Goal: Task Accomplishment & Management: Manage account settings

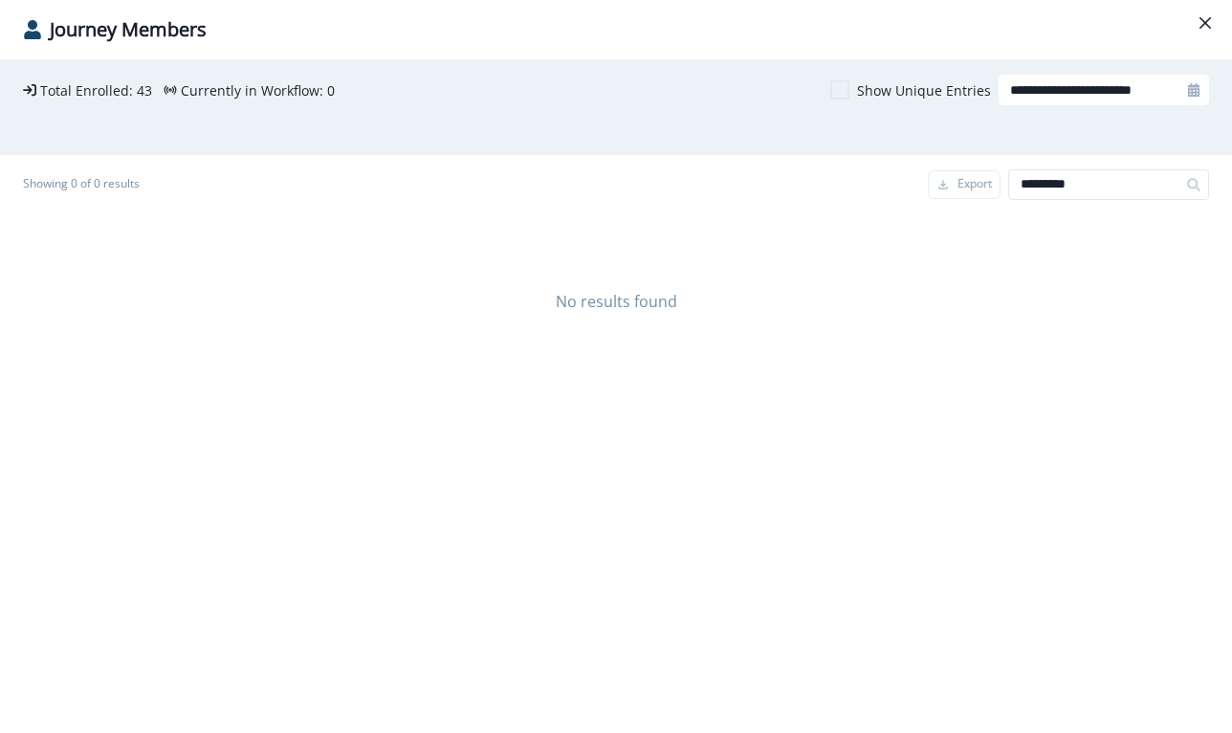
scroll to position [23, 0]
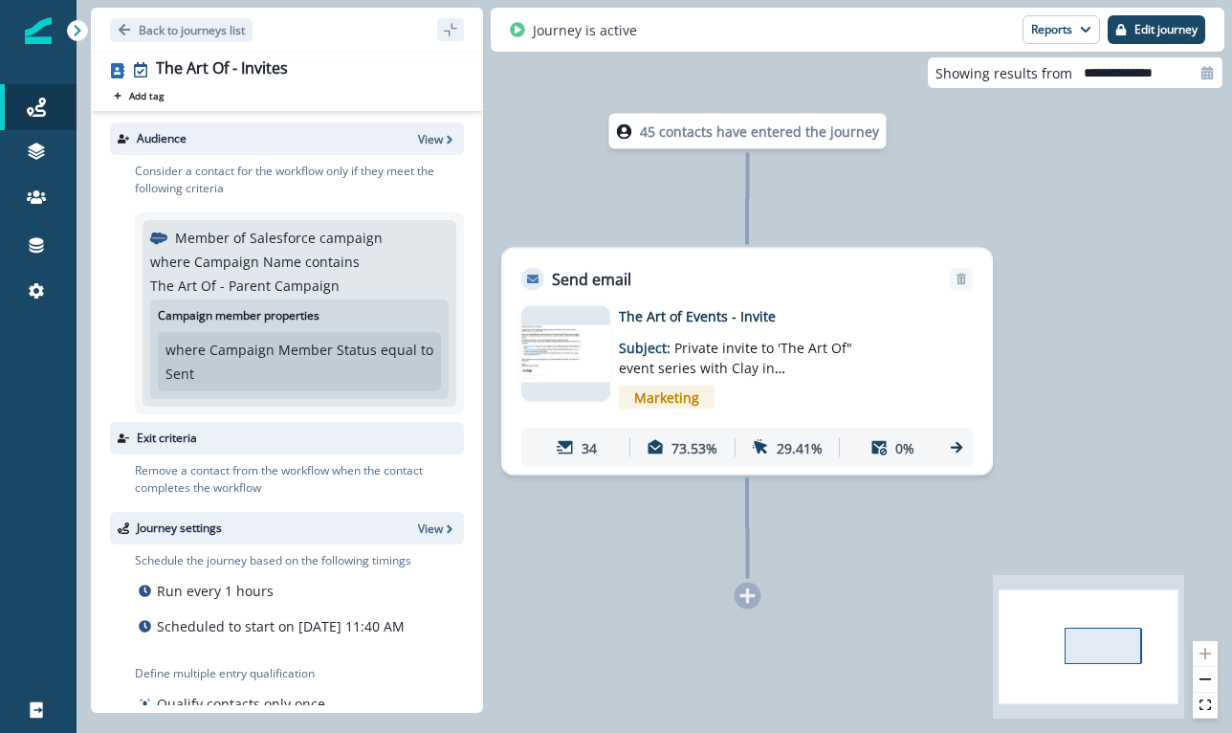
click at [741, 116] on div "45 contacts have entered the journey" at bounding box center [747, 131] width 277 height 35
click at [745, 131] on p "45 contacts have entered the journey" at bounding box center [759, 132] width 239 height 20
click at [751, 151] on div "45 contacts have entered the journey Send email Email asset changed, journey re…" at bounding box center [655, 366] width 1156 height 733
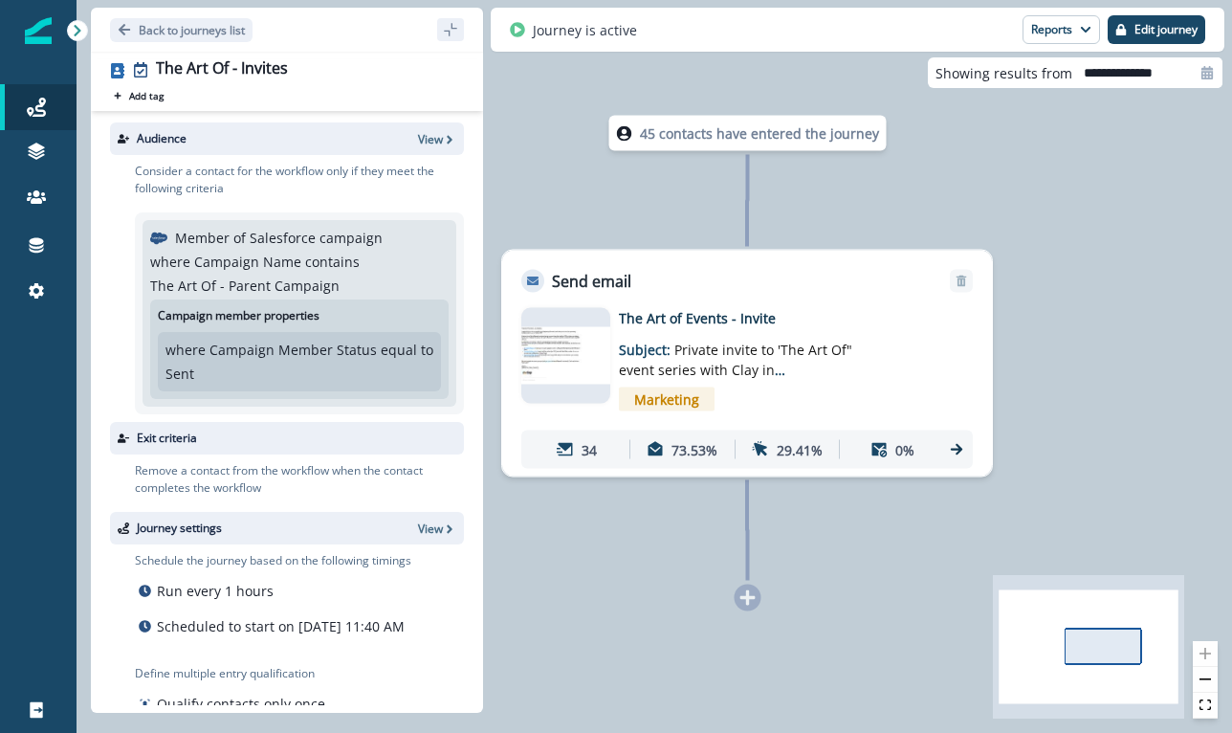
click at [648, 325] on p "The Art of Events - Invite" at bounding box center [772, 318] width 306 height 20
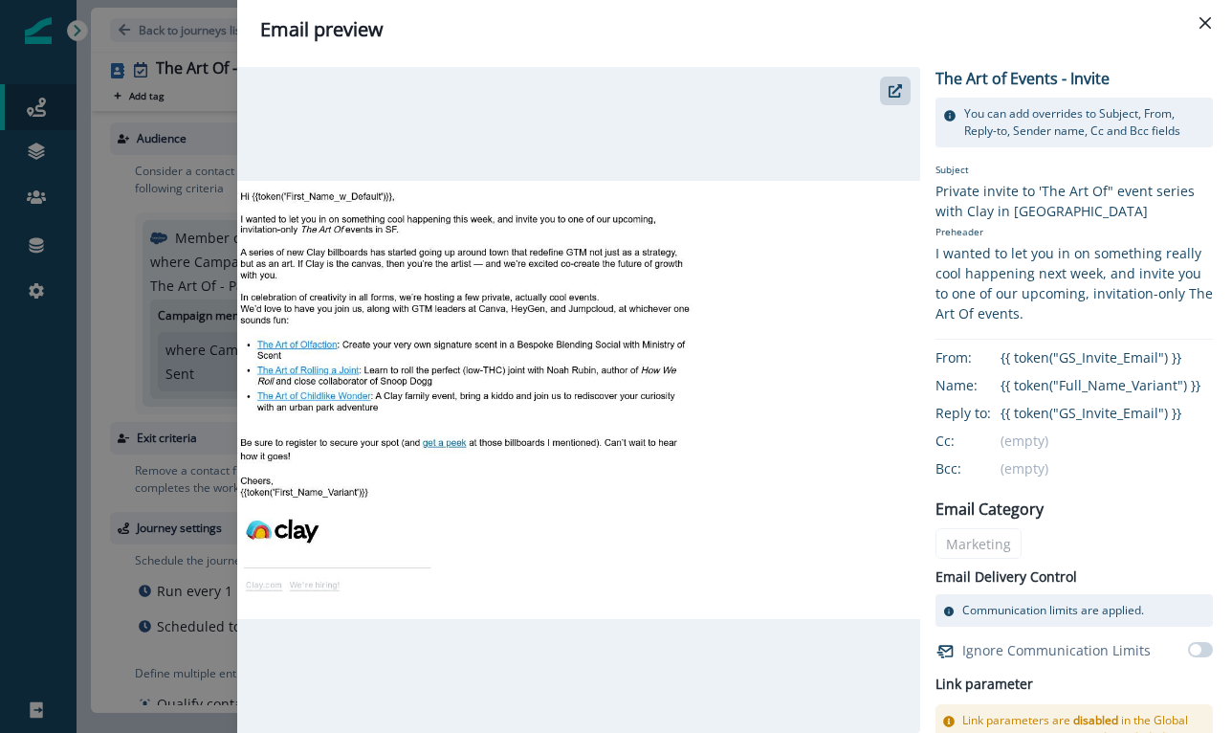
scroll to position [325, 0]
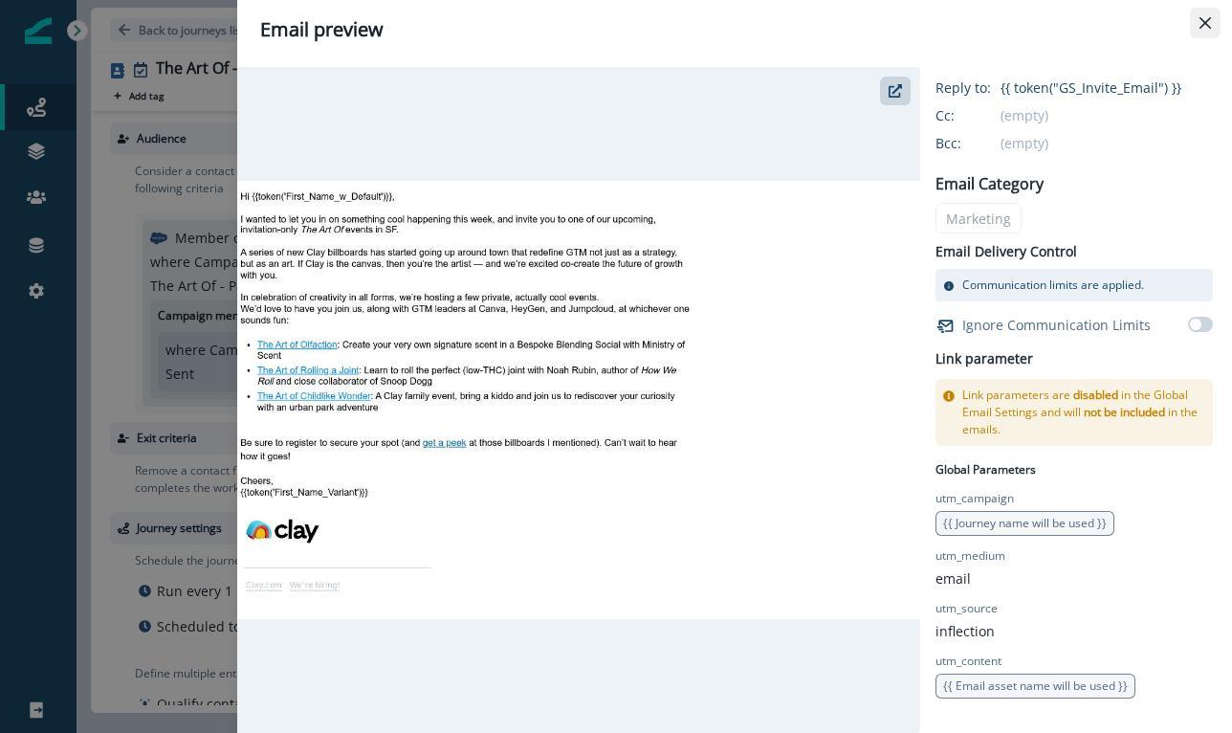
click at [1190, 28] on button "Close" at bounding box center [1205, 23] width 31 height 31
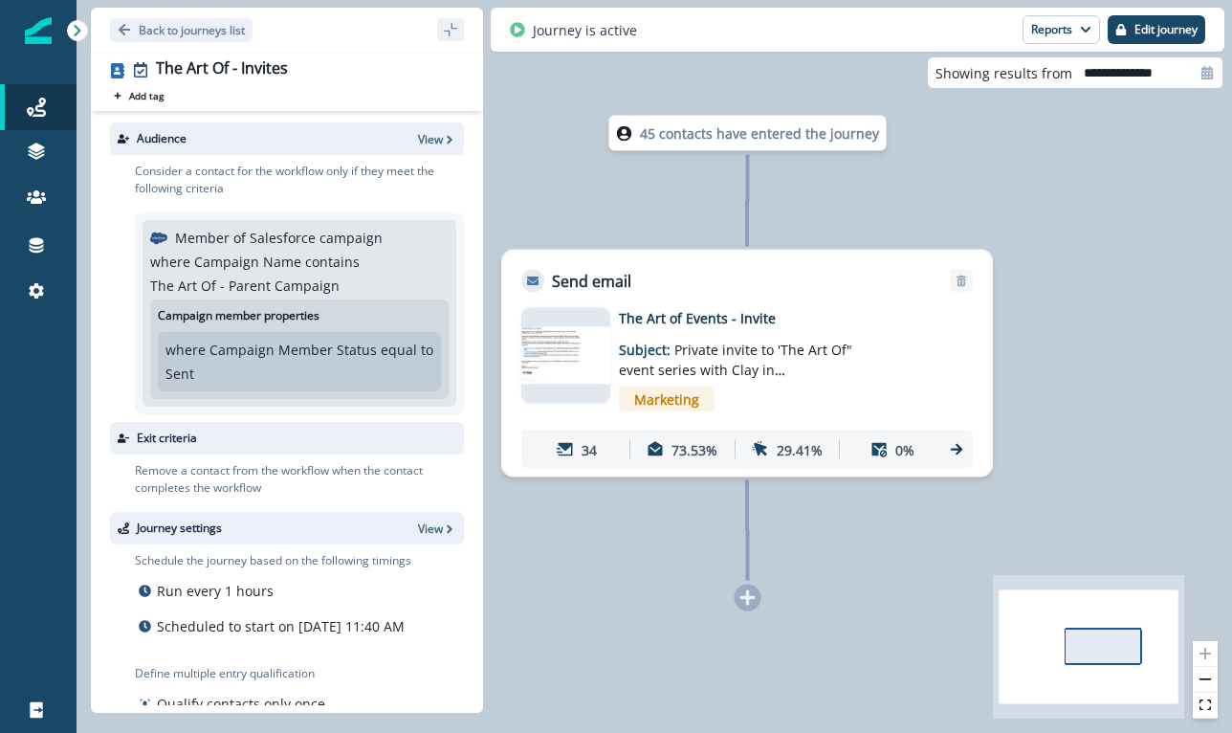
click at [1210, 29] on div "Journey is active Reports Email Report Journey Member Report Edit journey" at bounding box center [858, 30] width 734 height 44
click at [1206, 27] on div "Journey is active Reports Email Report Journey Member Report Edit journey" at bounding box center [858, 30] width 734 height 44
click at [1033, 38] on button "Reports" at bounding box center [1061, 29] width 77 height 29
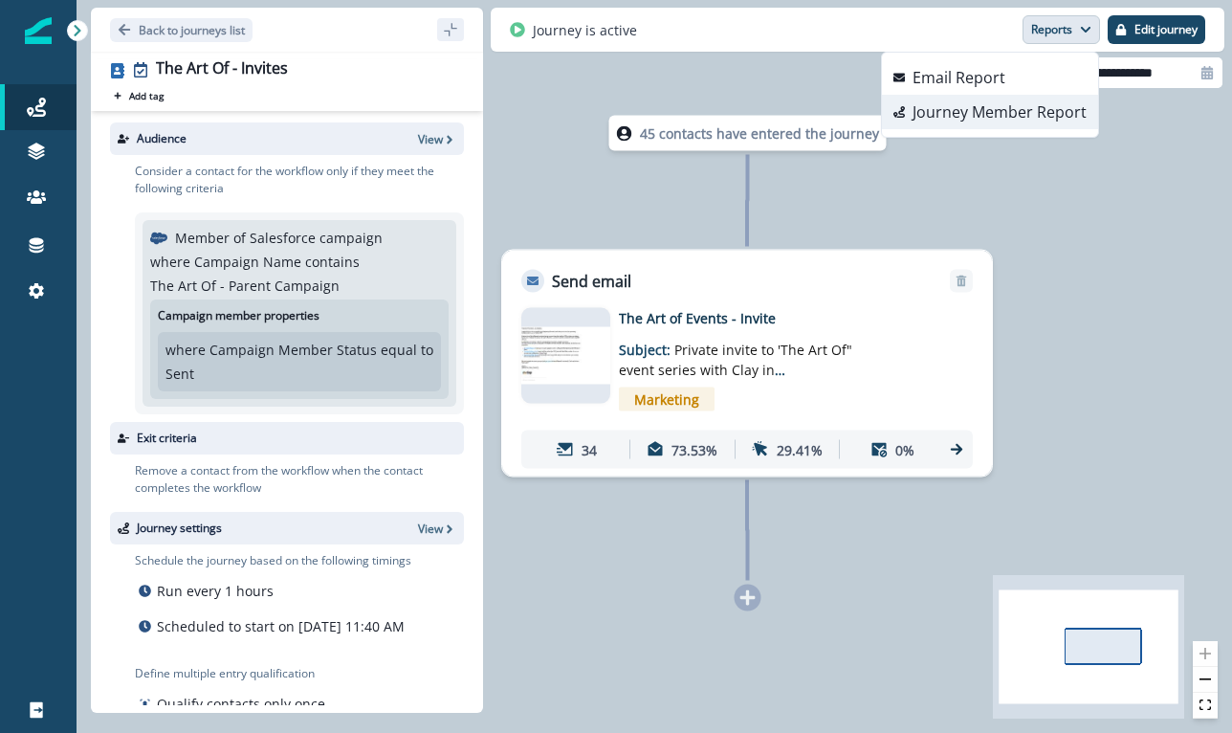
click at [1010, 122] on p "Journey Member Report" at bounding box center [1000, 111] width 174 height 23
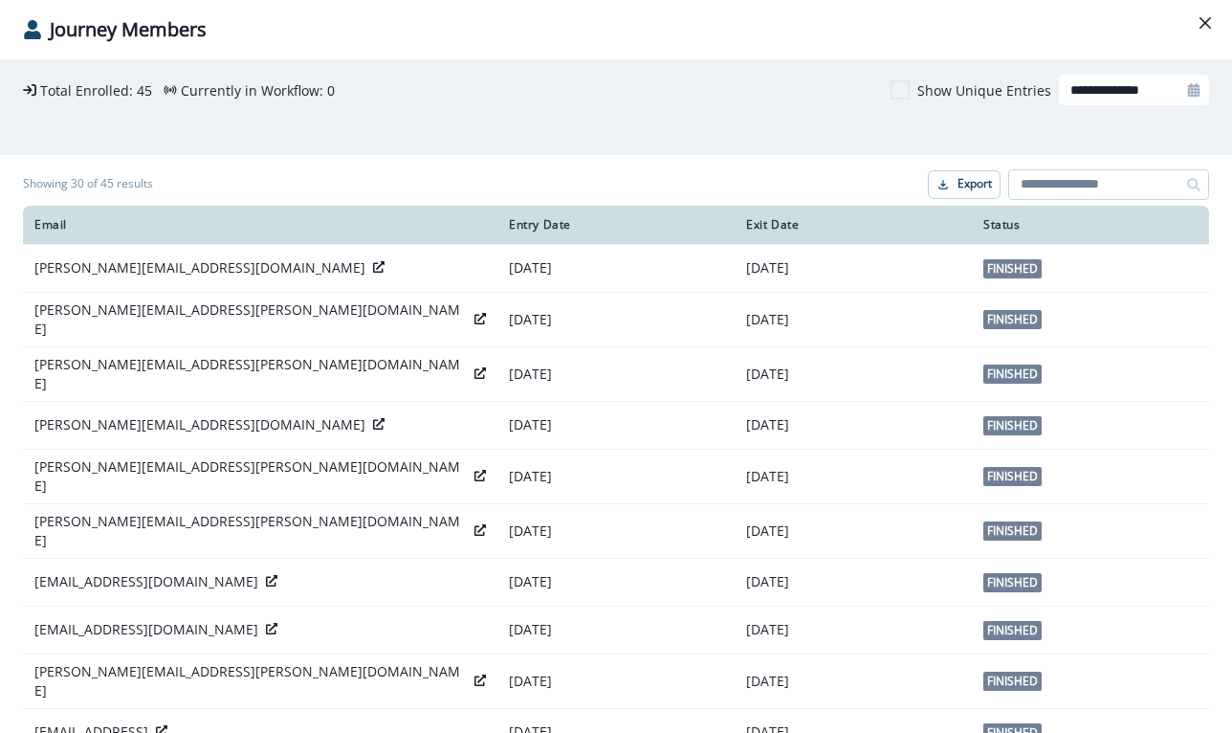
click at [1084, 190] on input at bounding box center [1108, 184] width 201 height 31
type input "*********"
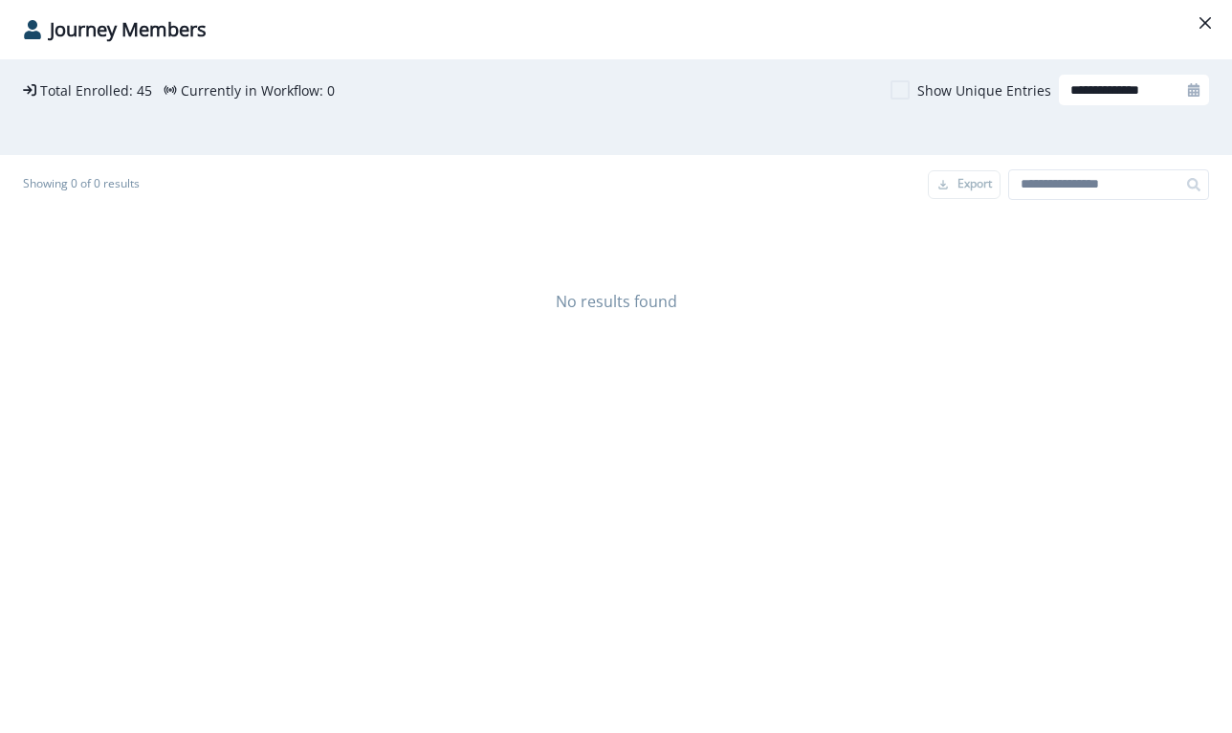
click at [687, 650] on div "**********" at bounding box center [616, 395] width 1232 height 673
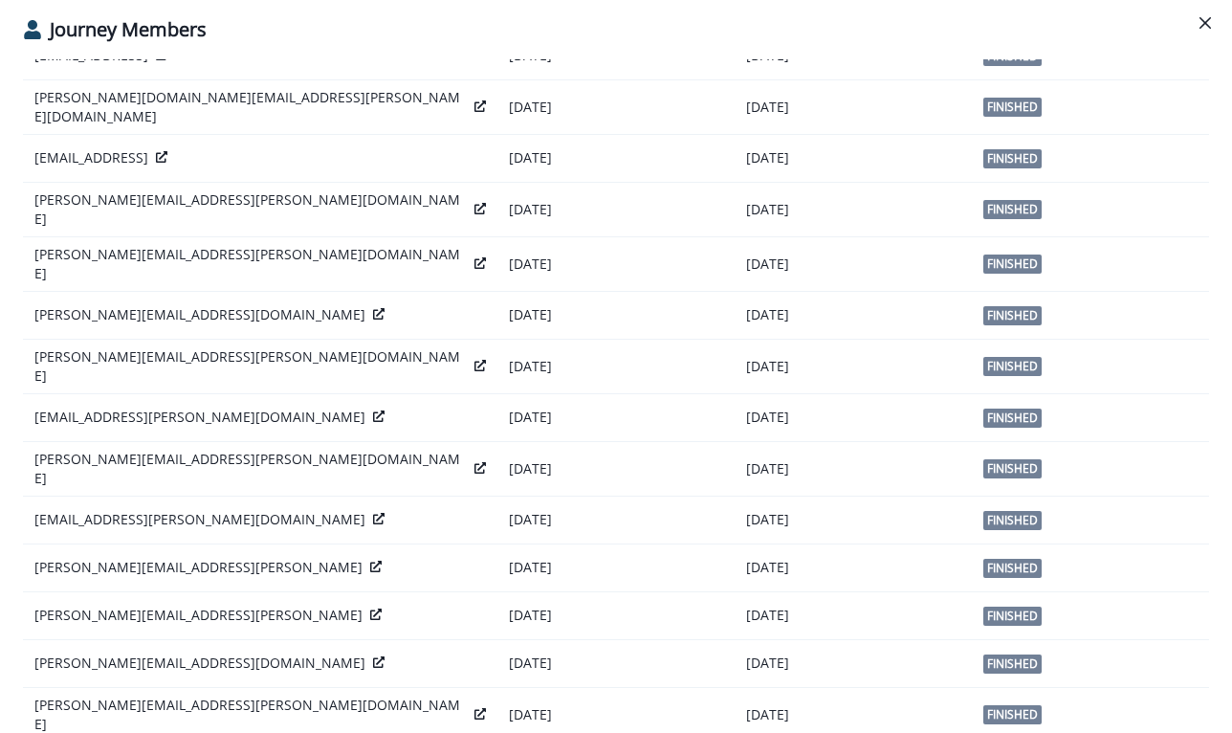
scroll to position [1010, 0]
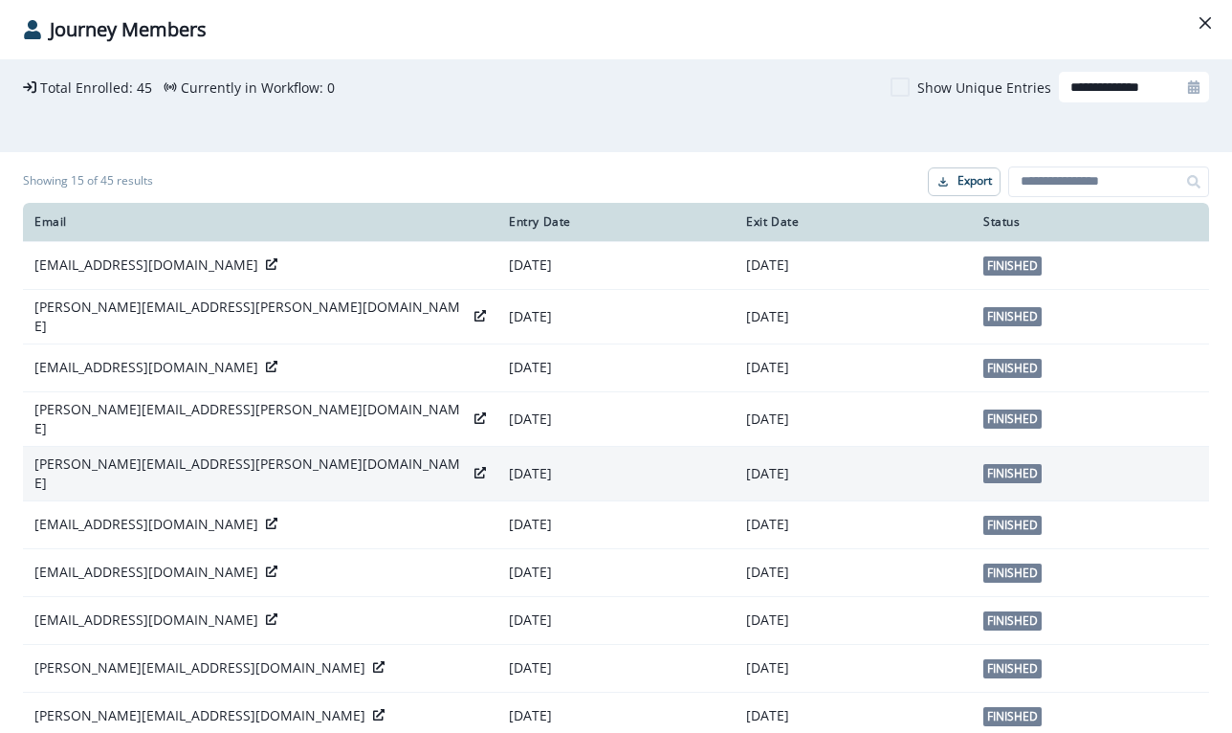
scroll to position [293, 0]
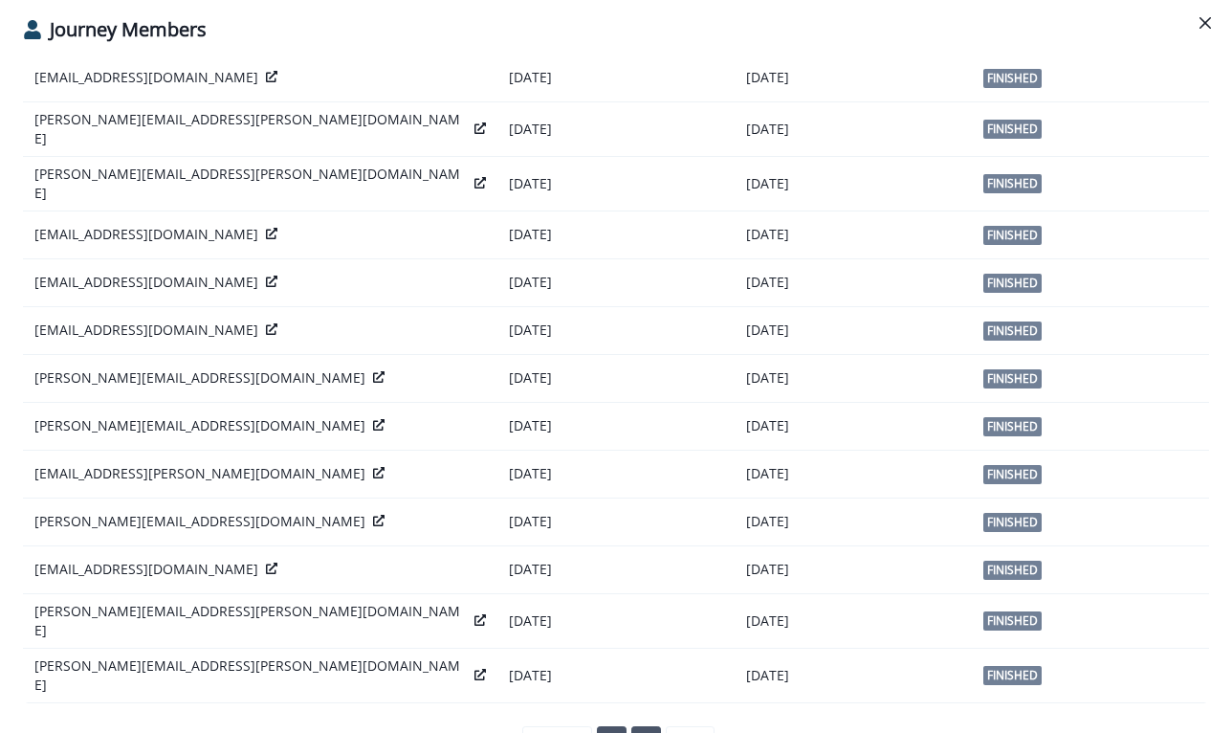
click at [623, 726] on link "1" at bounding box center [612, 738] width 30 height 25
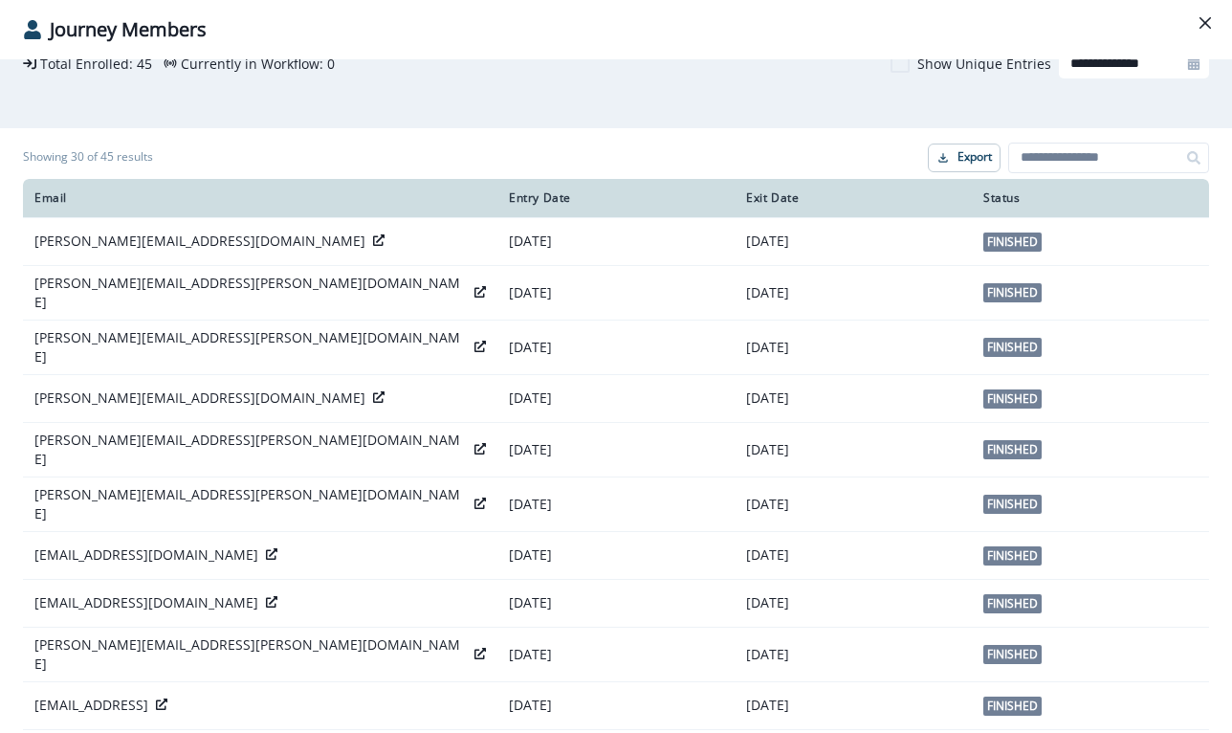
scroll to position [0, 0]
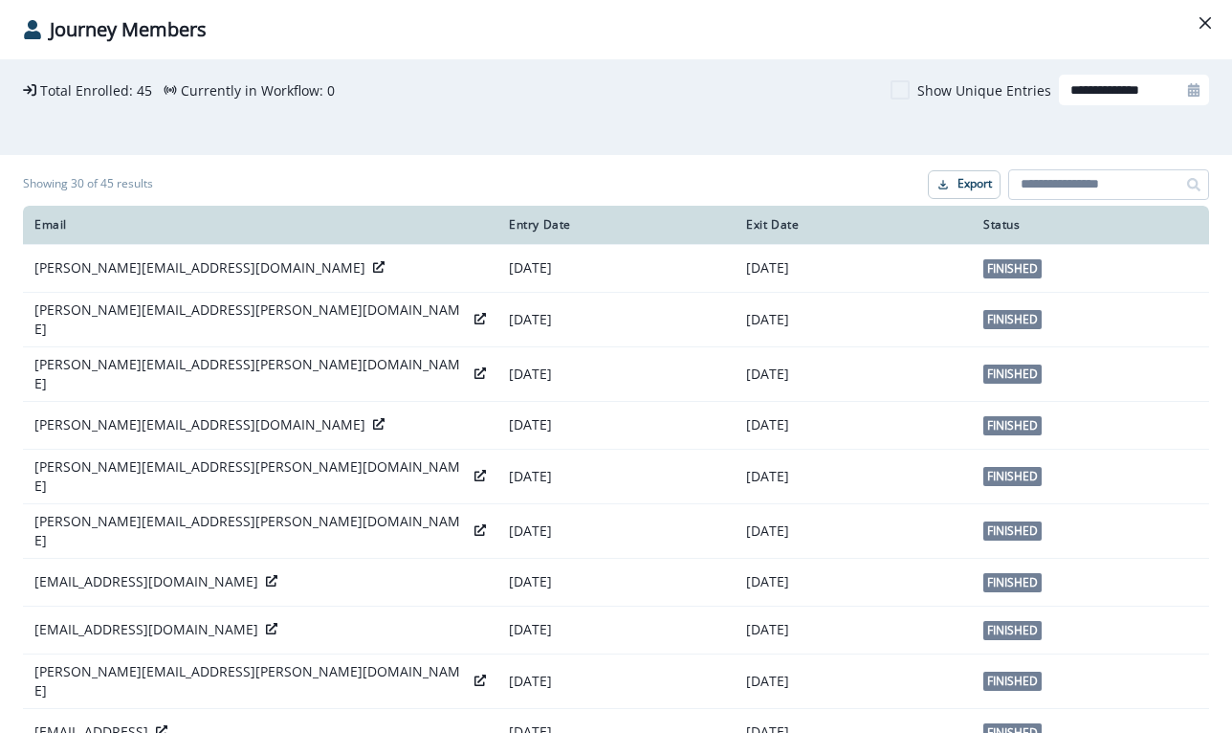
click at [1034, 194] on input at bounding box center [1108, 184] width 201 height 31
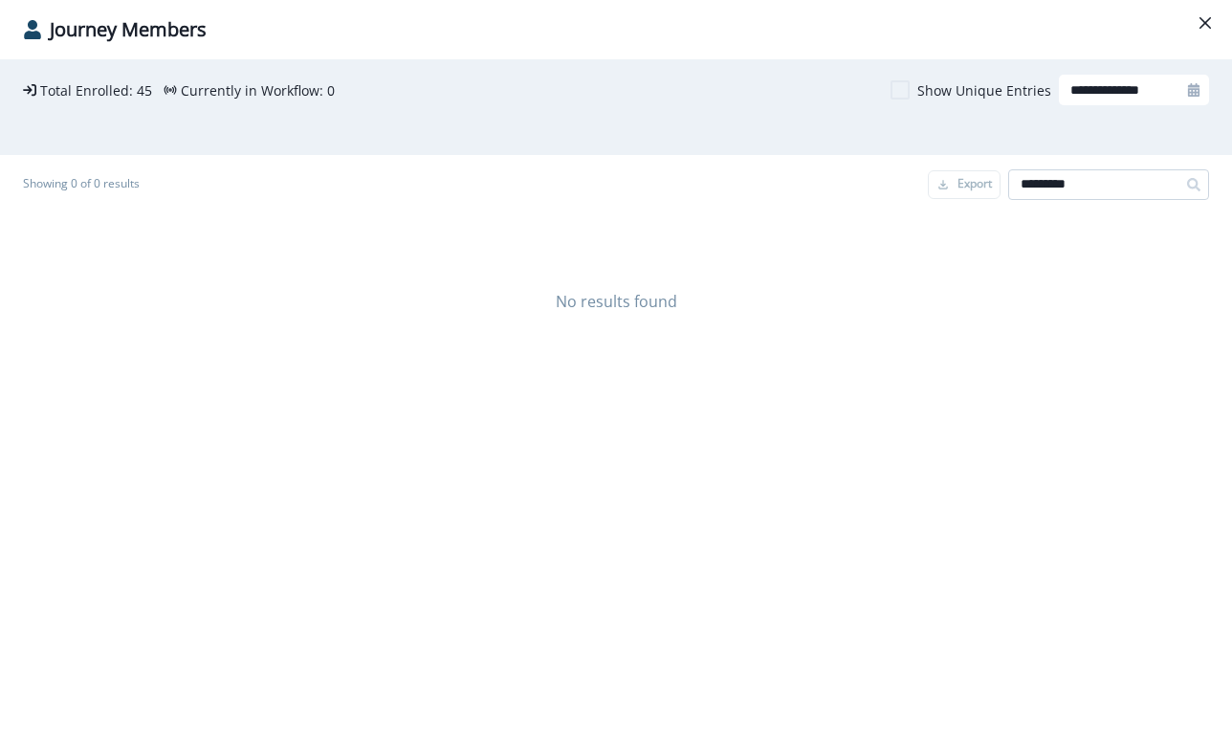
click at [1035, 187] on input "*********" at bounding box center [1108, 184] width 201 height 31
type input "*********"
click at [1074, 185] on input "*********" at bounding box center [1108, 184] width 201 height 31
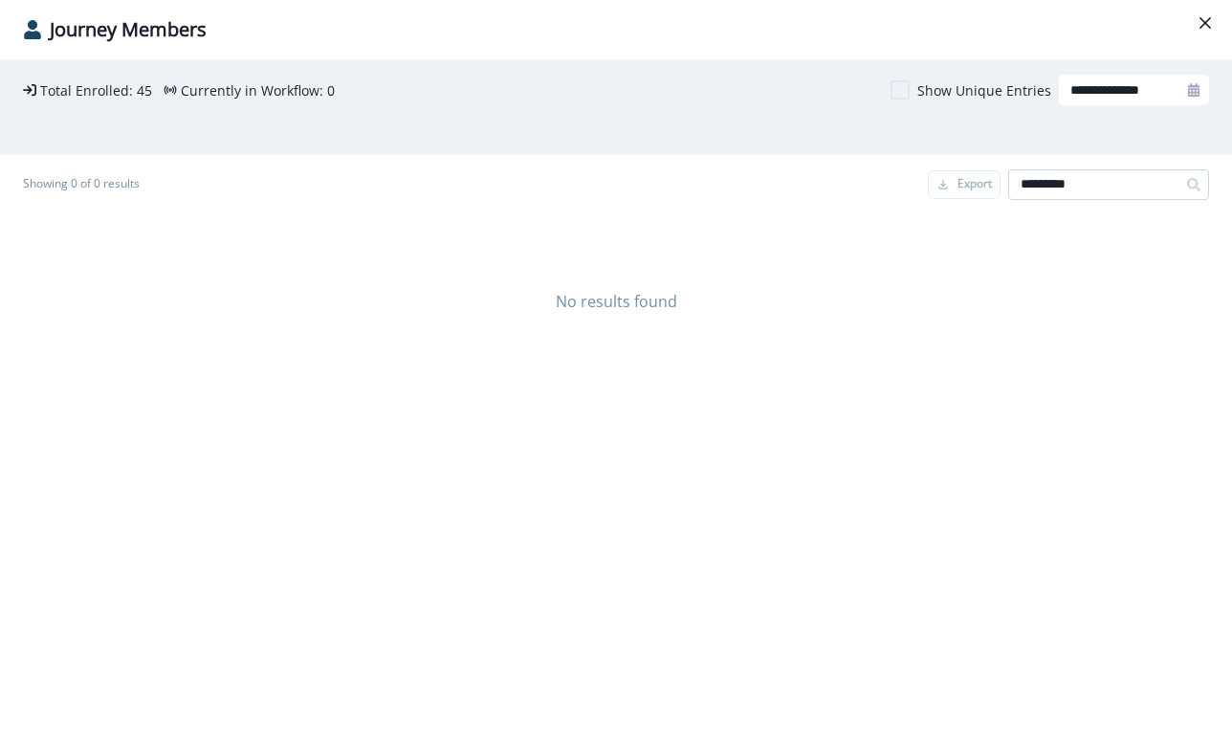
click at [1074, 185] on input "*********" at bounding box center [1108, 184] width 201 height 31
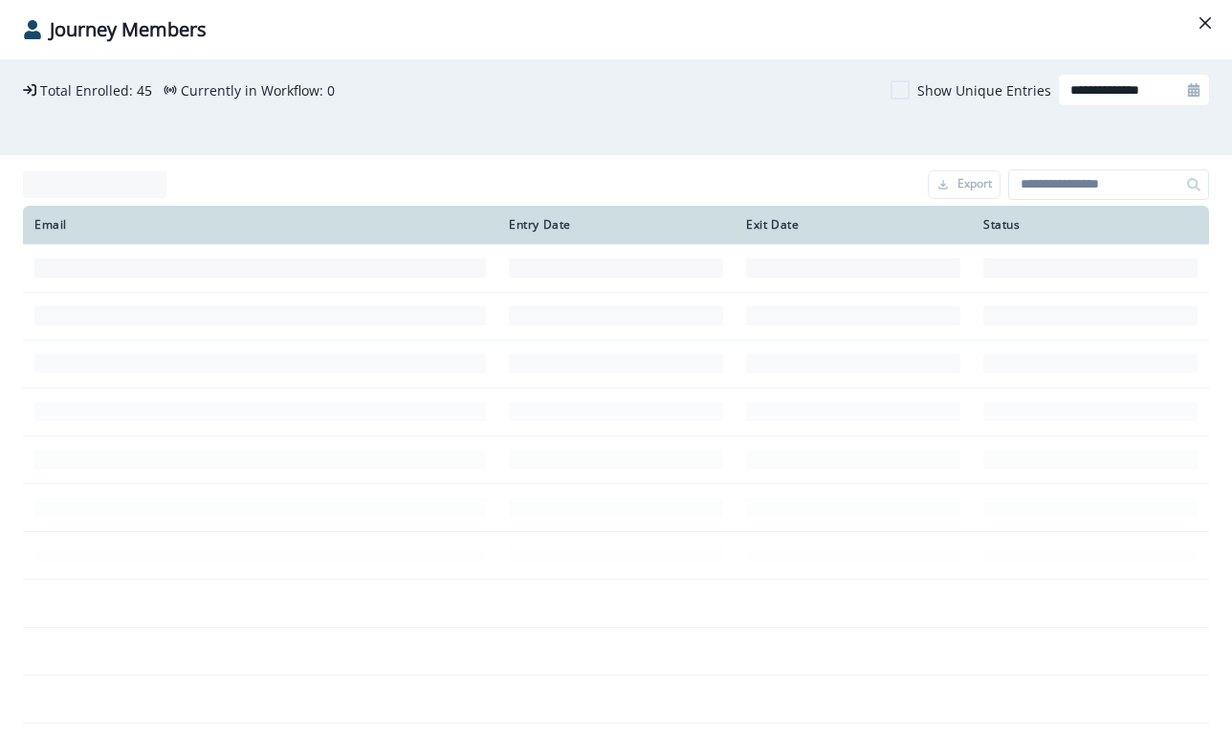
click at [123, 37] on p "Journey Members" at bounding box center [128, 29] width 157 height 29
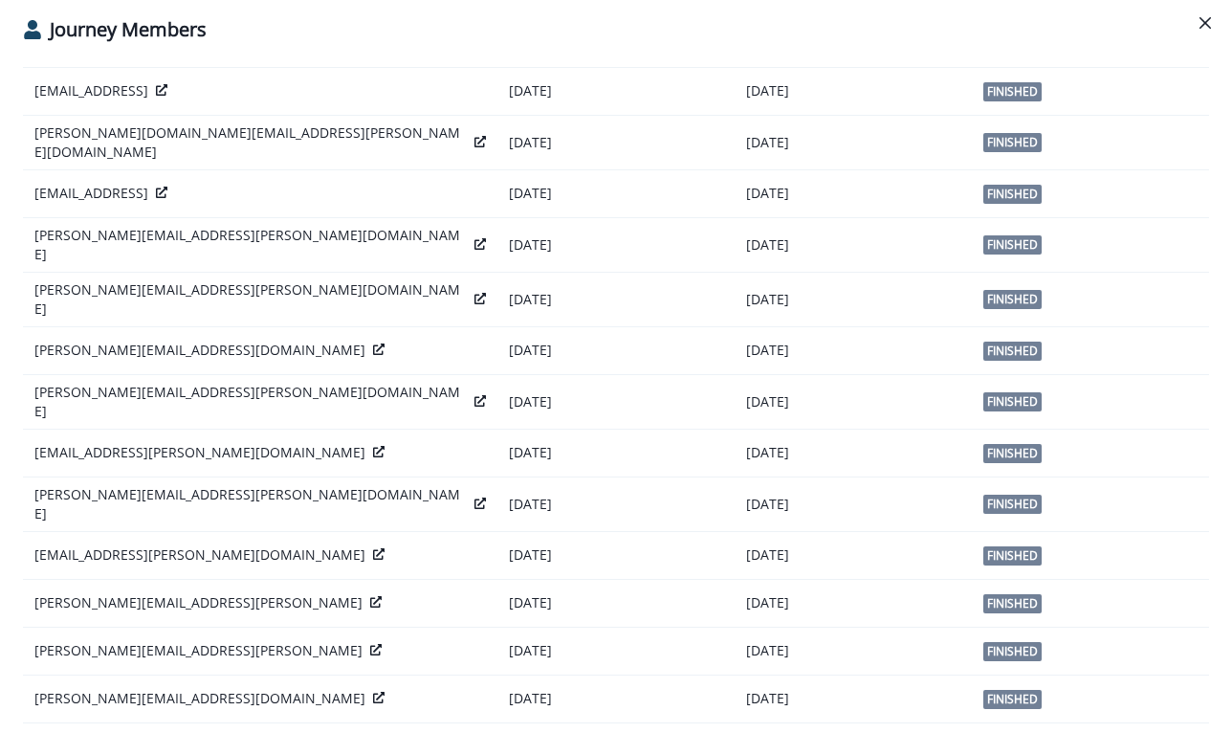
scroll to position [1010, 0]
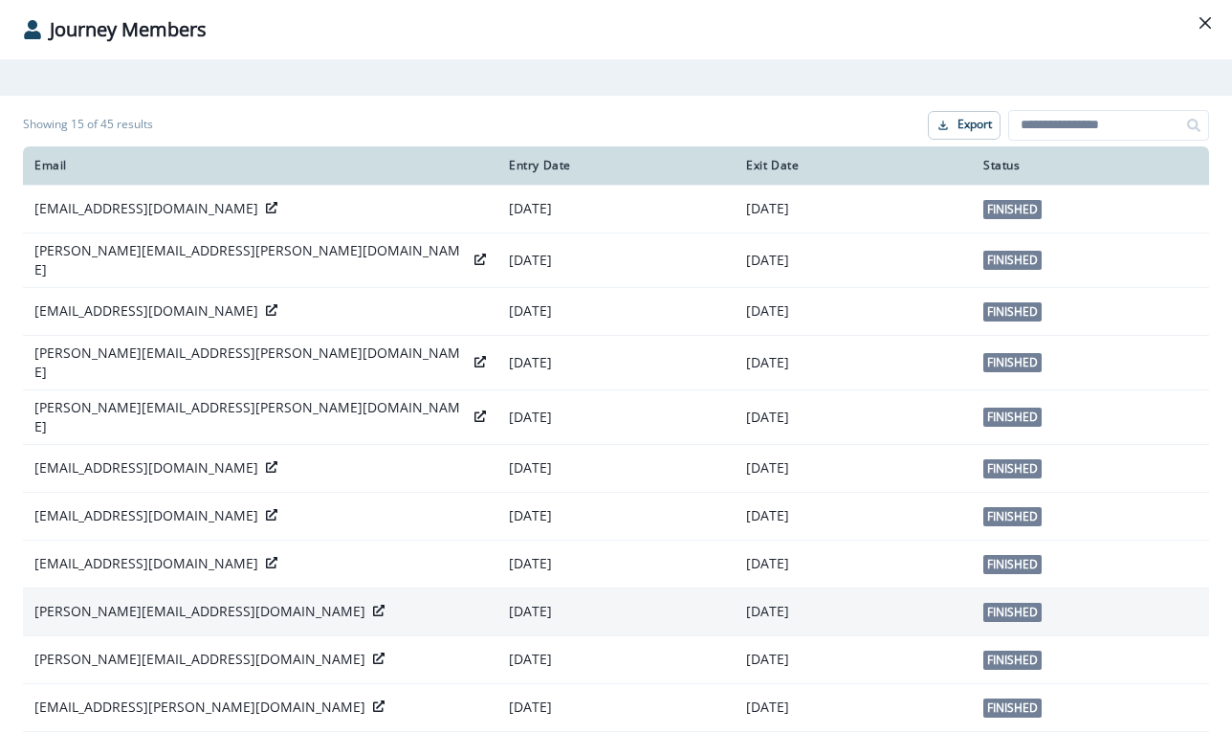
scroll to position [0, 0]
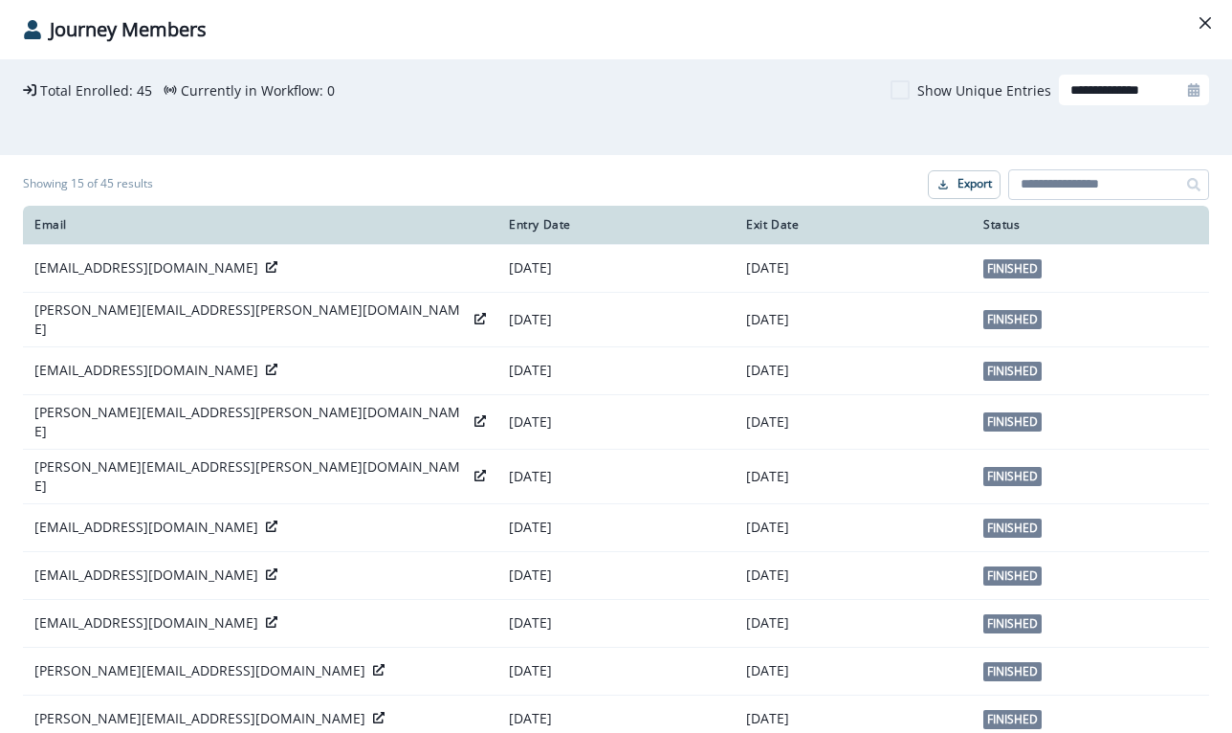
click at [1088, 191] on input at bounding box center [1108, 184] width 201 height 31
type input "*********"
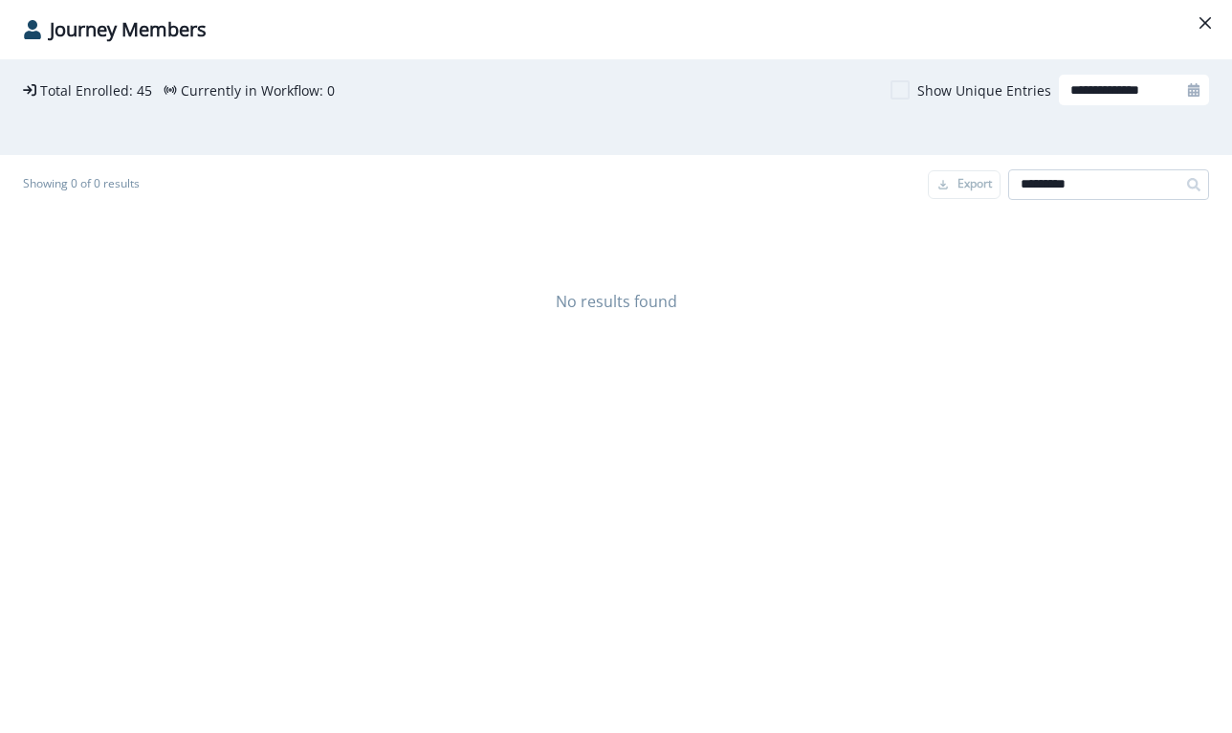
click at [1066, 174] on input "*********" at bounding box center [1108, 184] width 201 height 31
click at [739, 143] on div "**********" at bounding box center [616, 107] width 1232 height 96
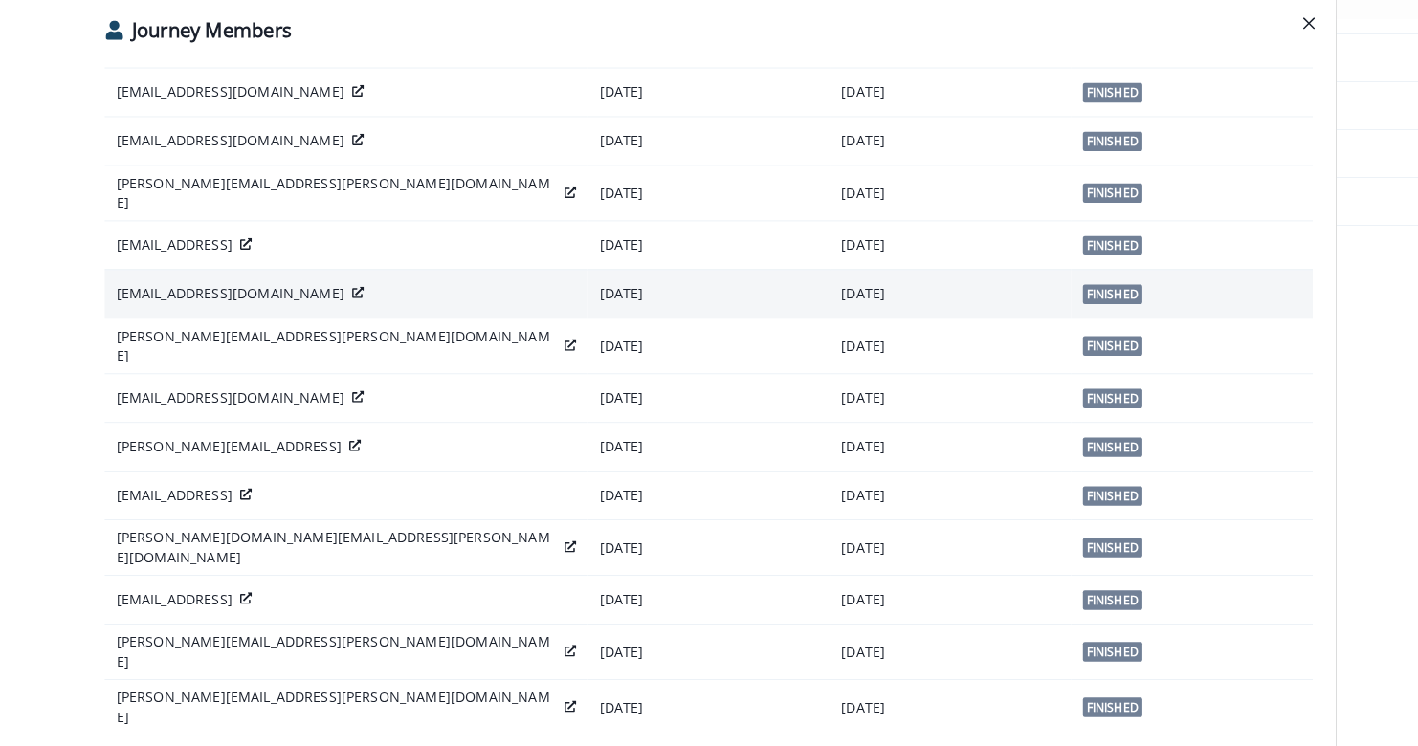
scroll to position [283, 0]
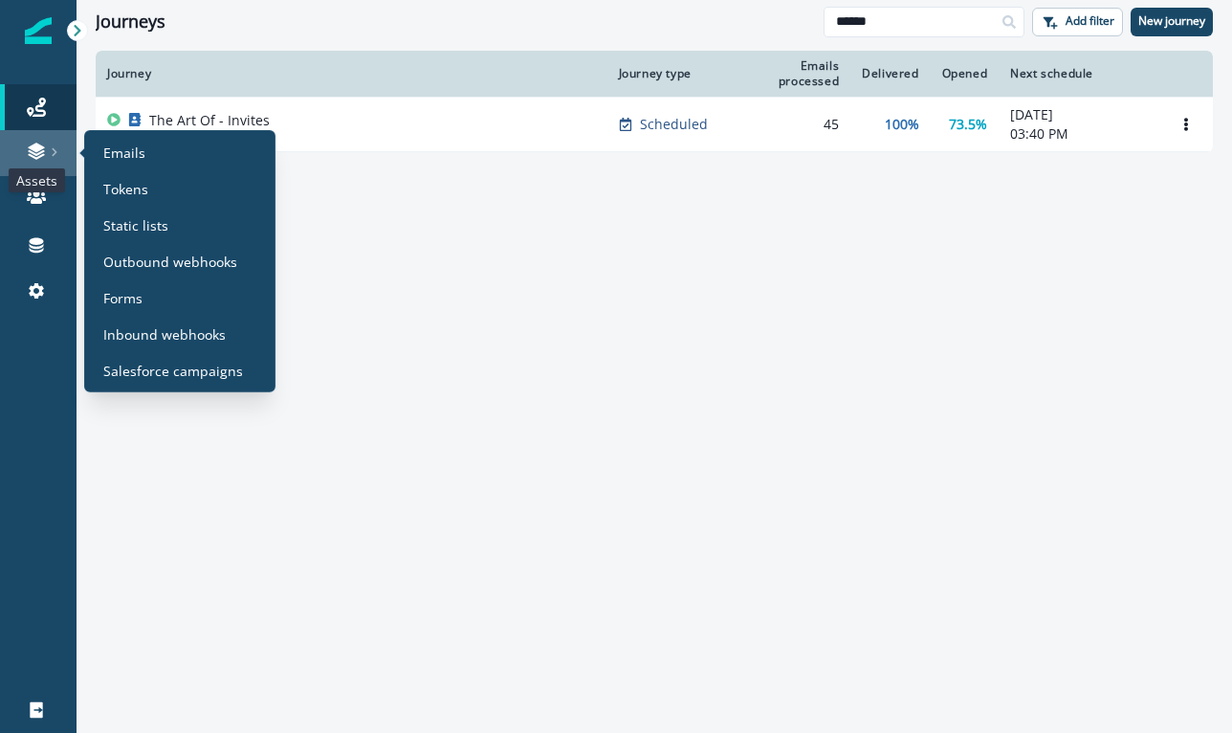
click at [40, 159] on icon at bounding box center [36, 151] width 19 height 19
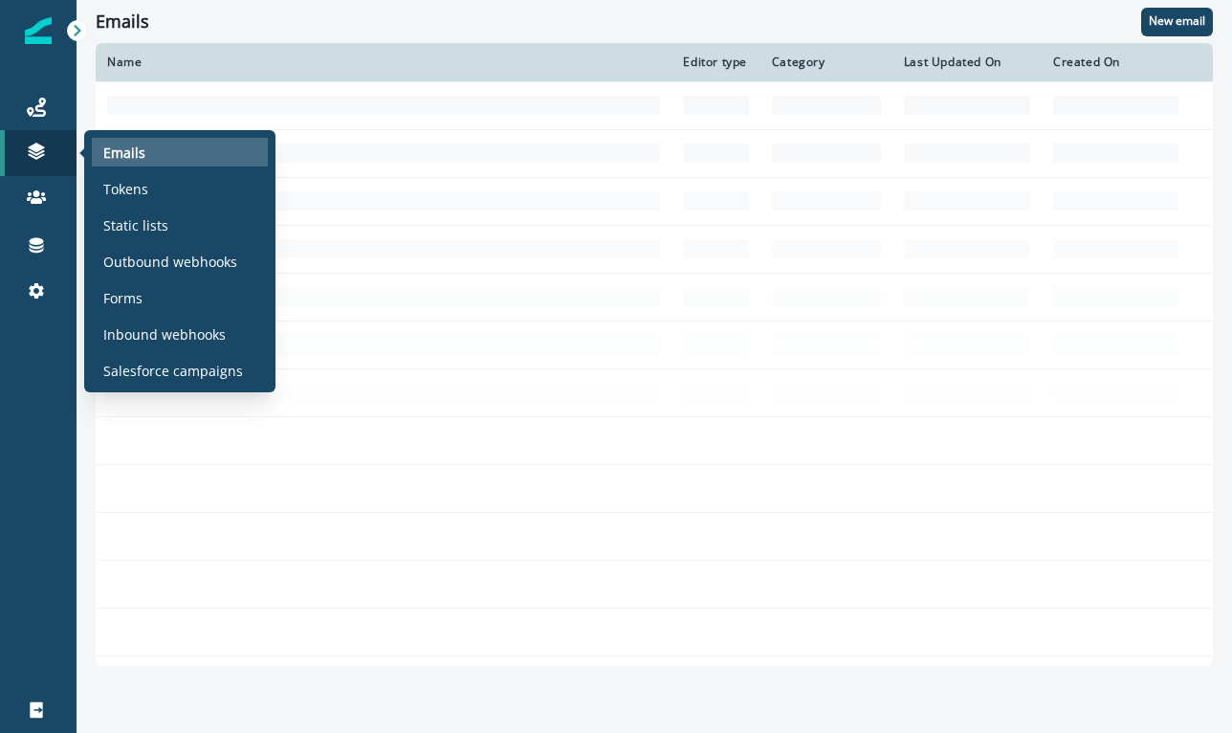
click at [125, 157] on p "Emails" at bounding box center [124, 153] width 42 height 20
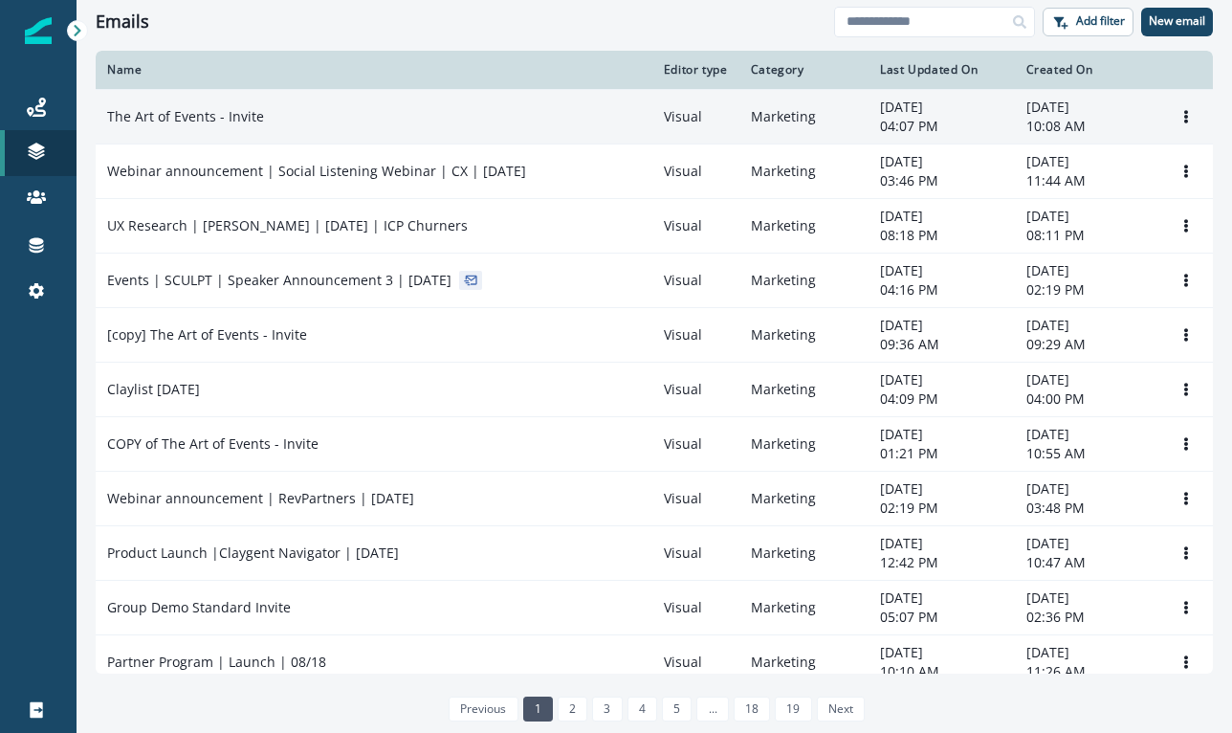
click at [324, 115] on div "The Art of Events - Invite" at bounding box center [374, 116] width 534 height 19
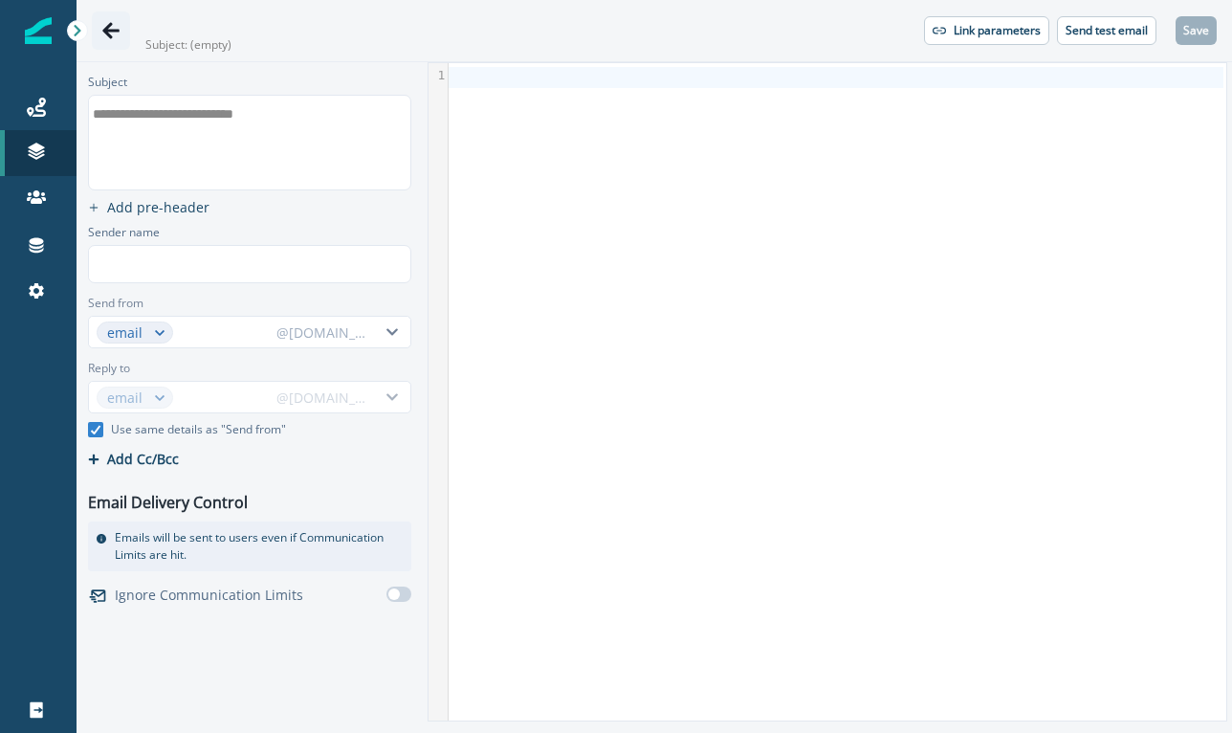
click at [108, 35] on icon "Go back" at bounding box center [110, 30] width 17 height 16
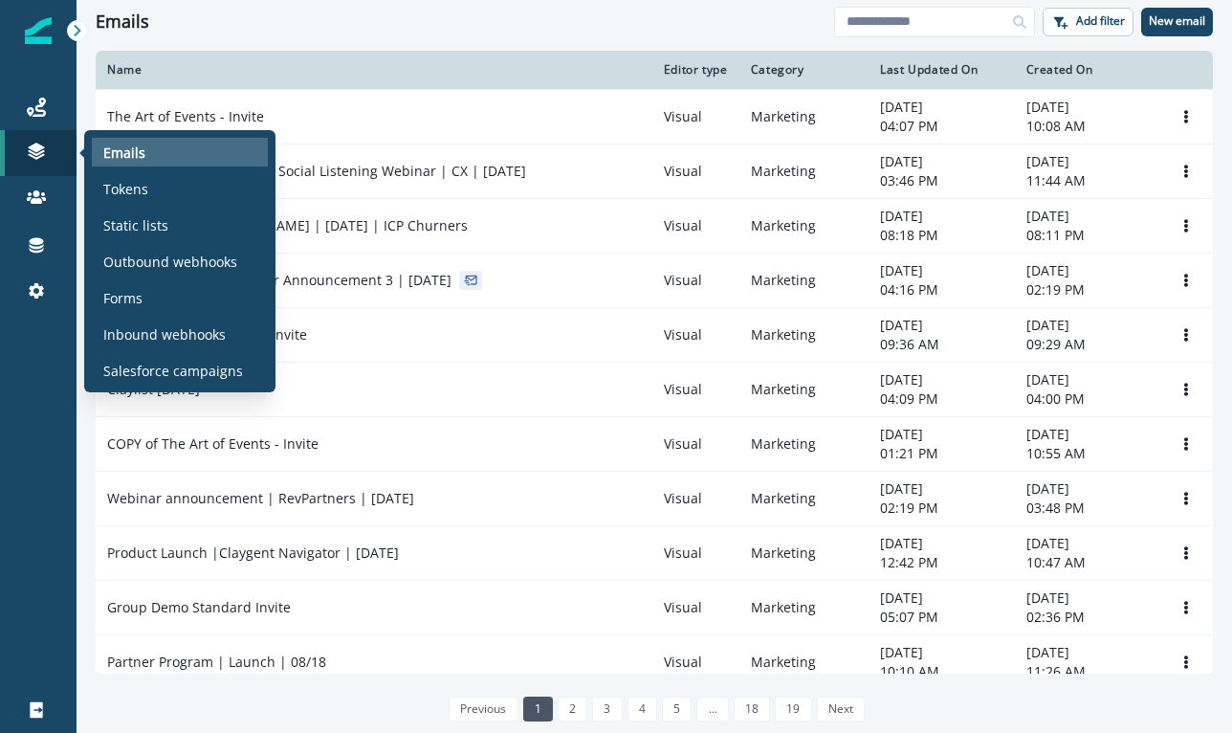
click at [143, 153] on div "Emails" at bounding box center [180, 152] width 176 height 29
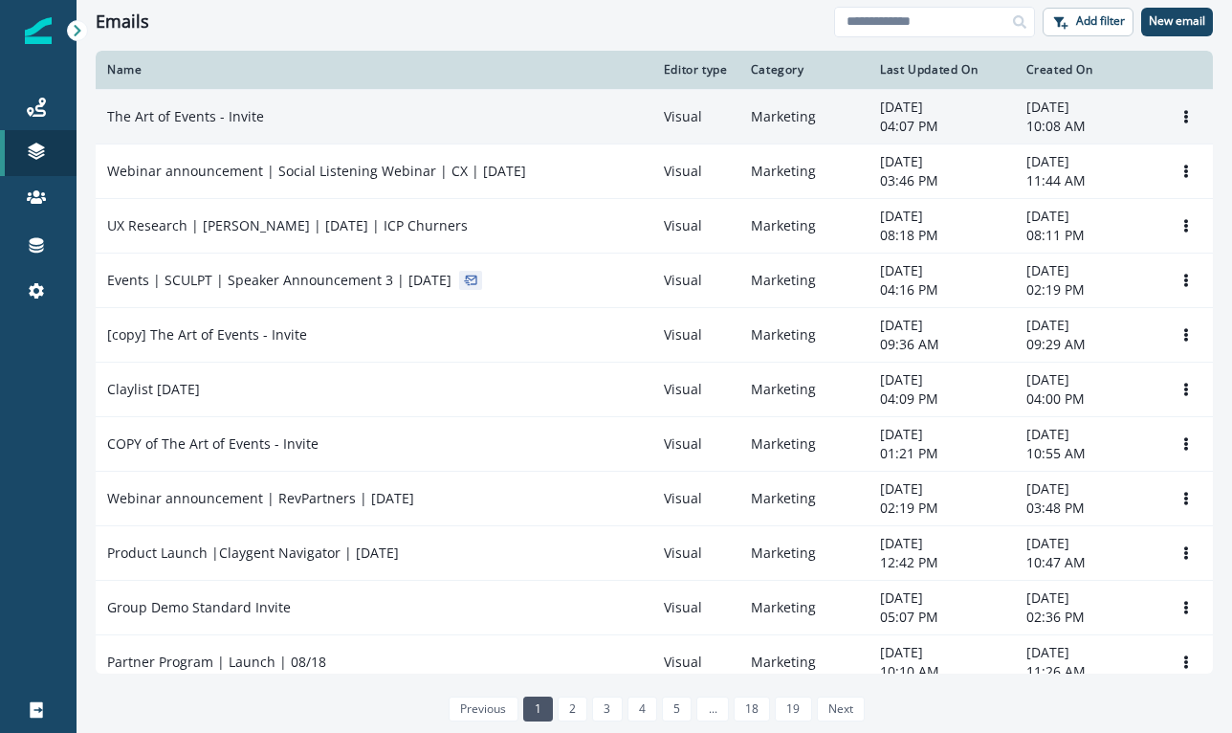
click at [256, 126] on p "The Art of Events - Invite" at bounding box center [185, 116] width 157 height 19
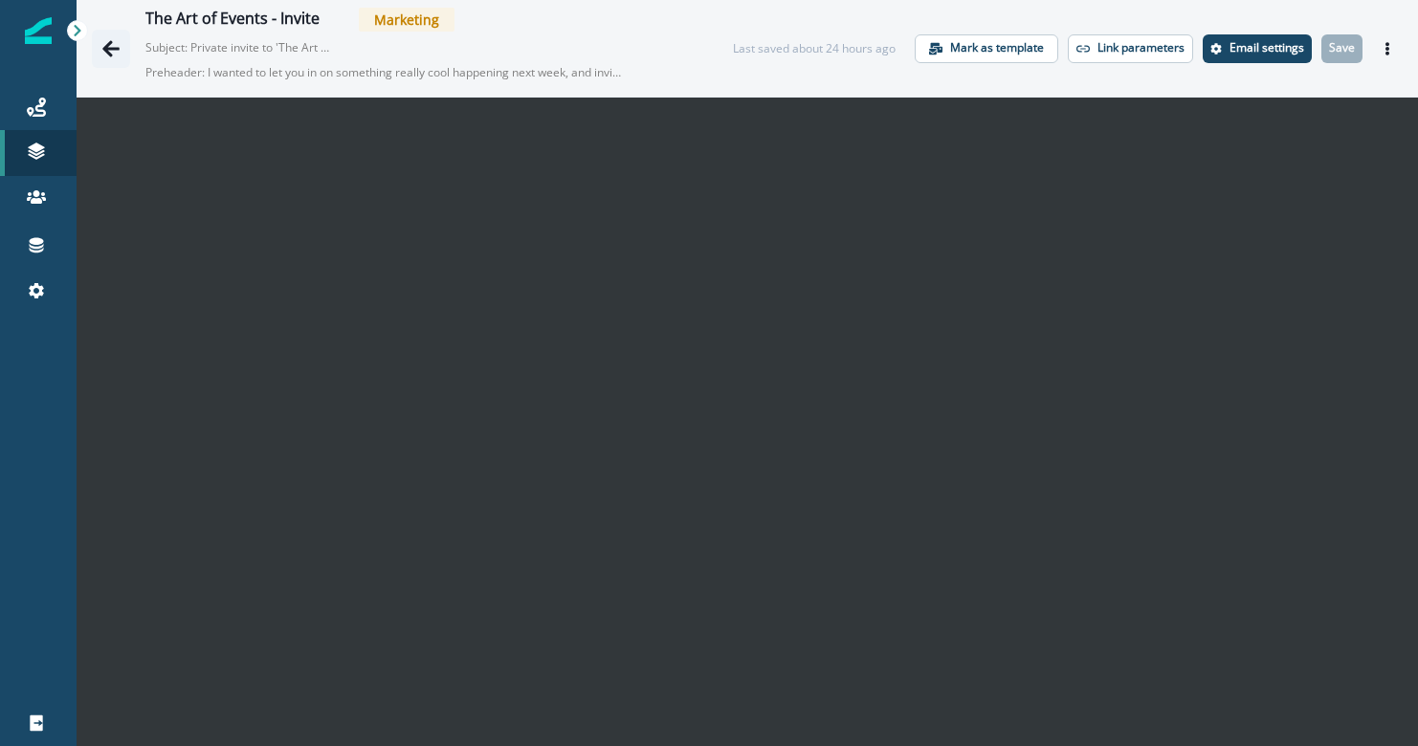
click at [99, 42] on button "Go back" at bounding box center [111, 49] width 38 height 38
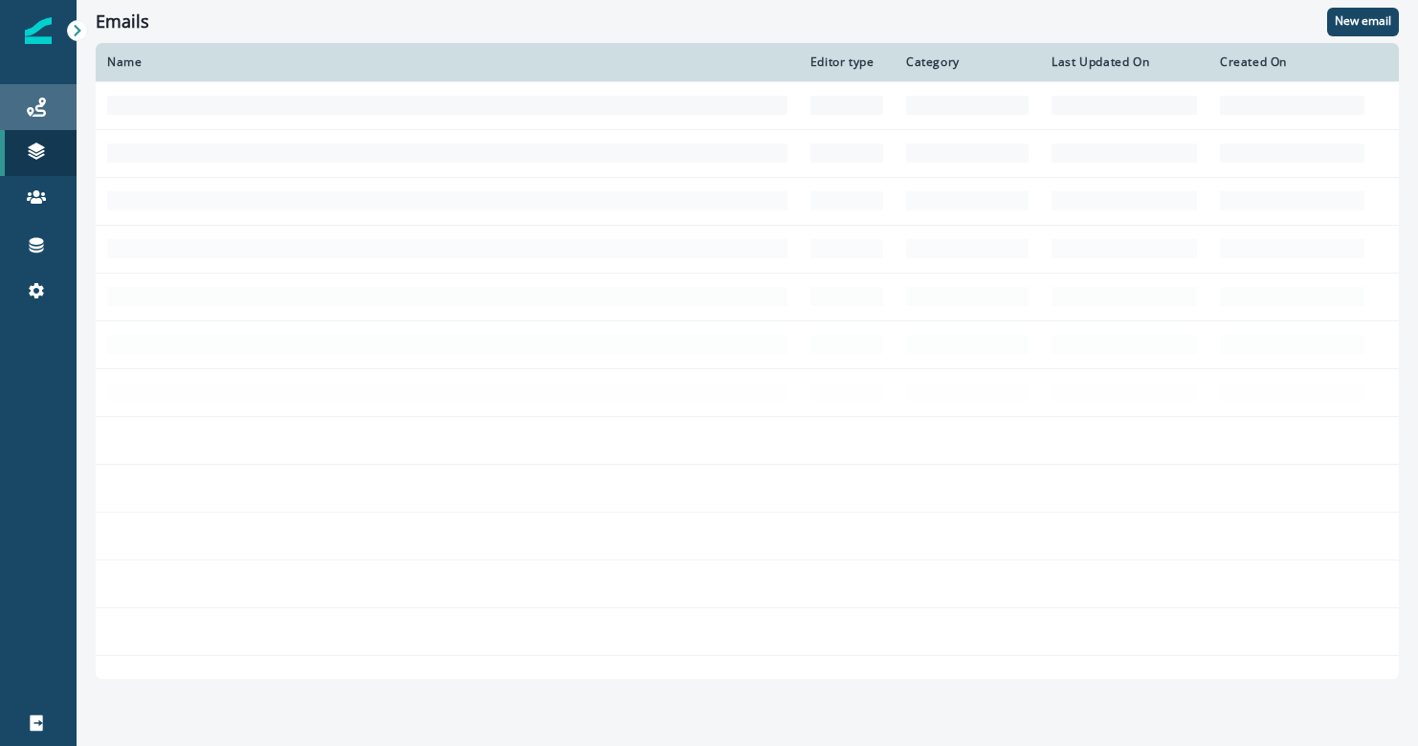
click at [48, 110] on div "Journeys" at bounding box center [38, 107] width 61 height 23
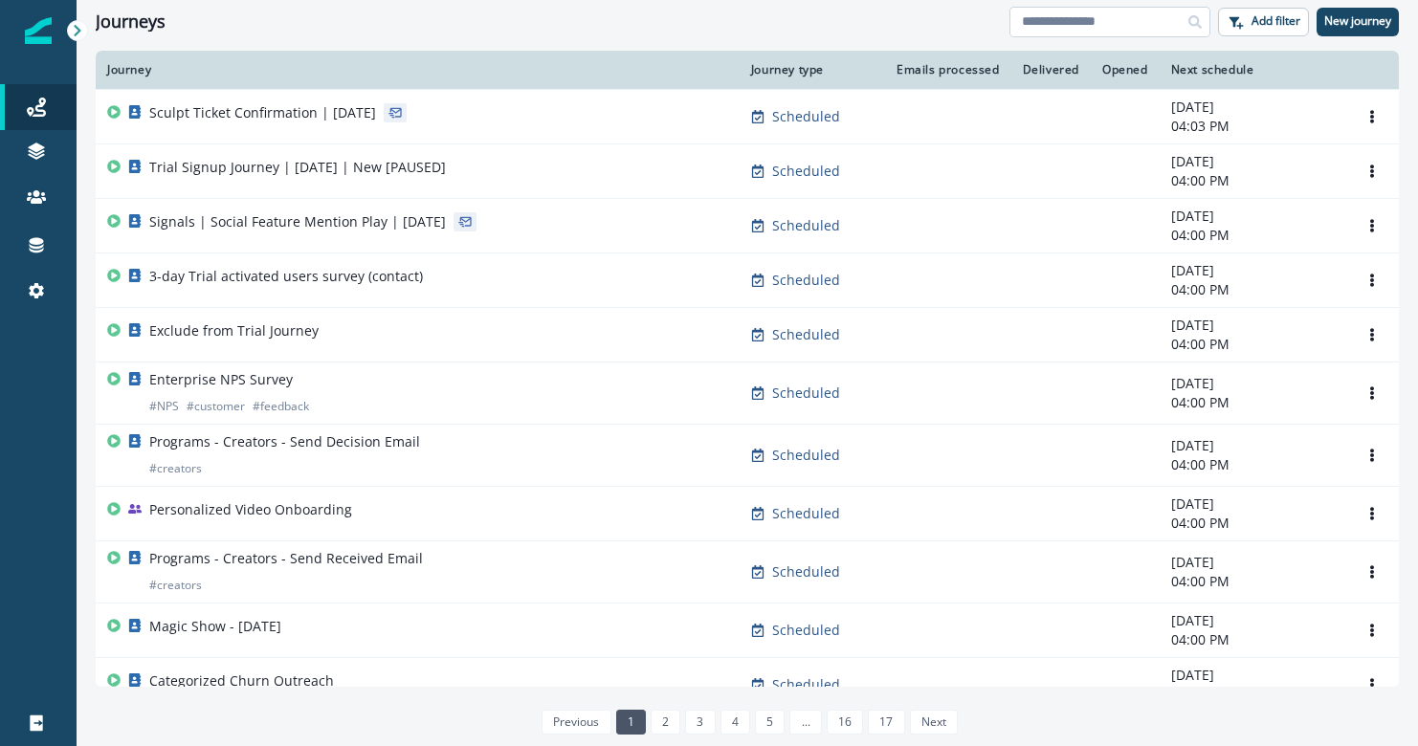
click at [1088, 24] on input at bounding box center [1109, 22] width 201 height 31
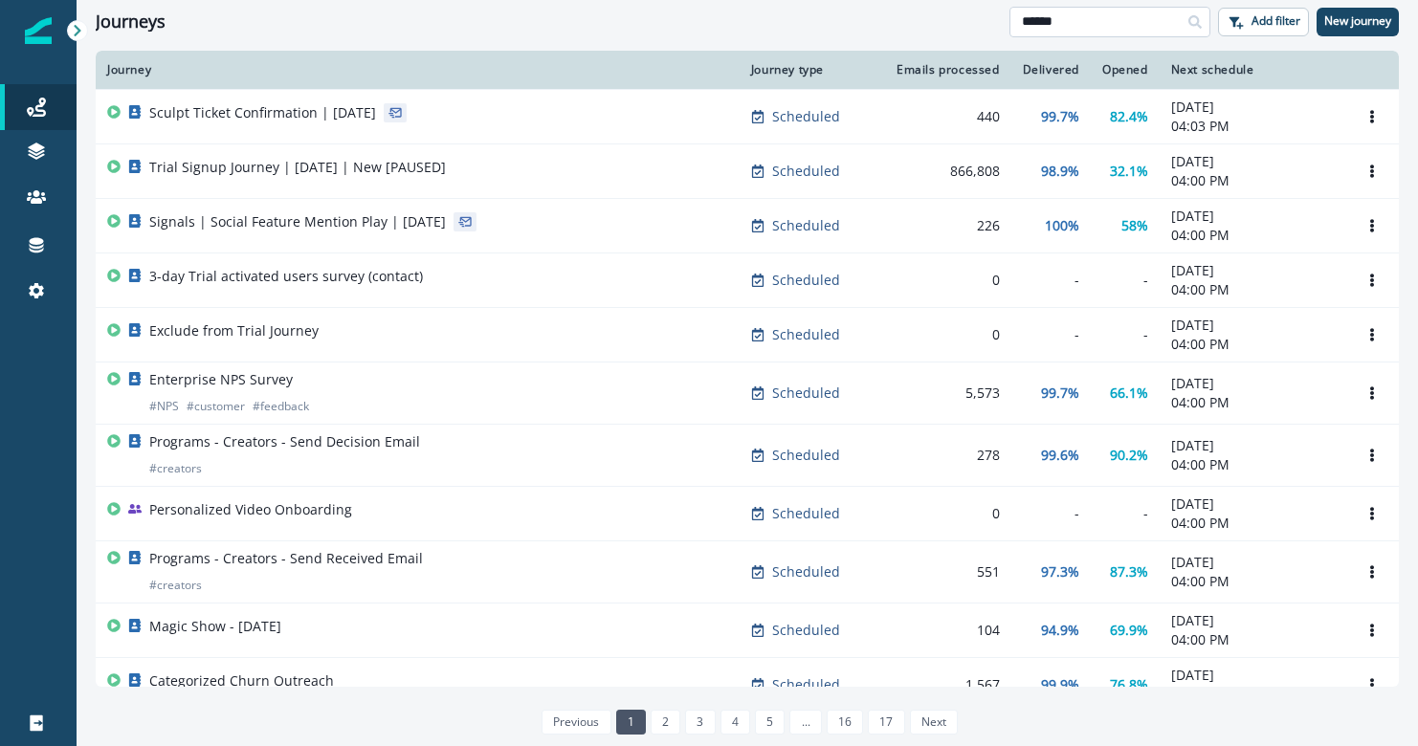
type input "******"
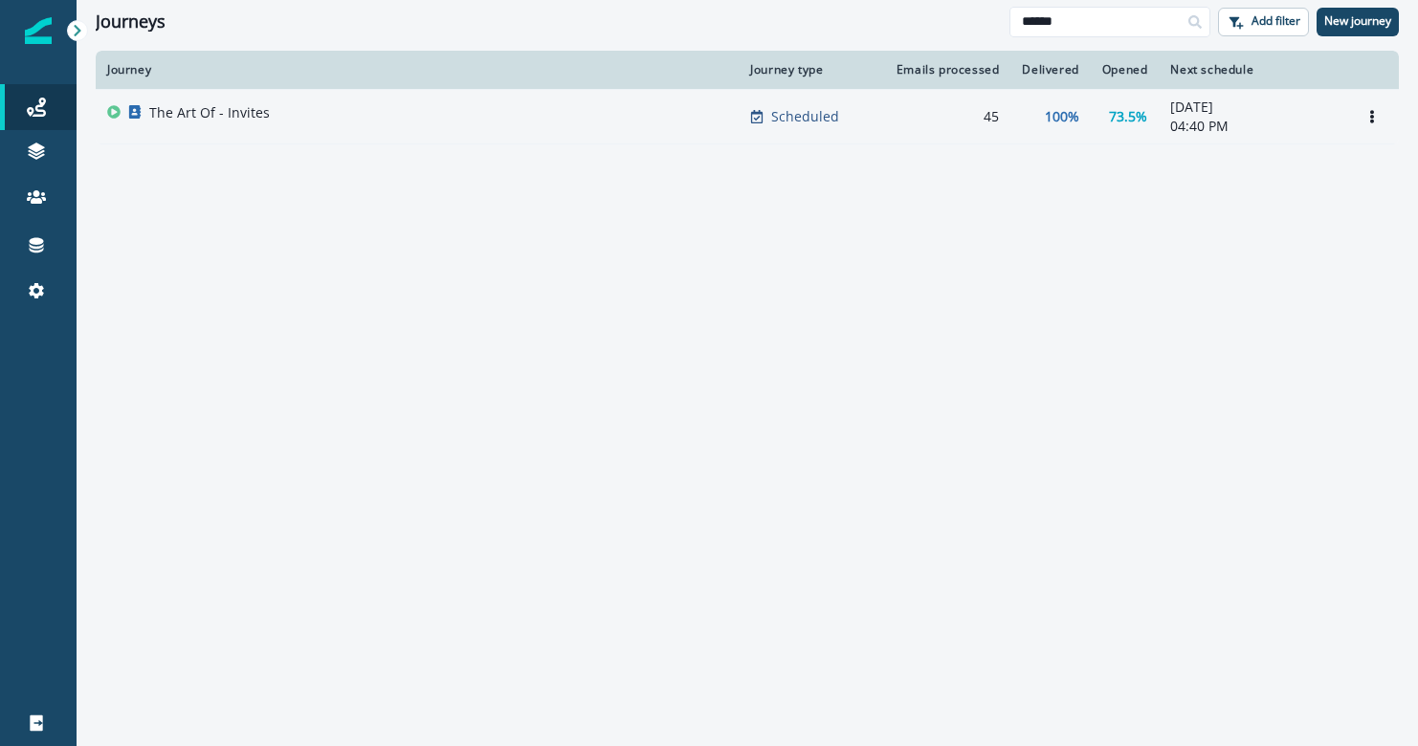
click at [532, 114] on div "The Art Of - Invites" at bounding box center [417, 116] width 620 height 27
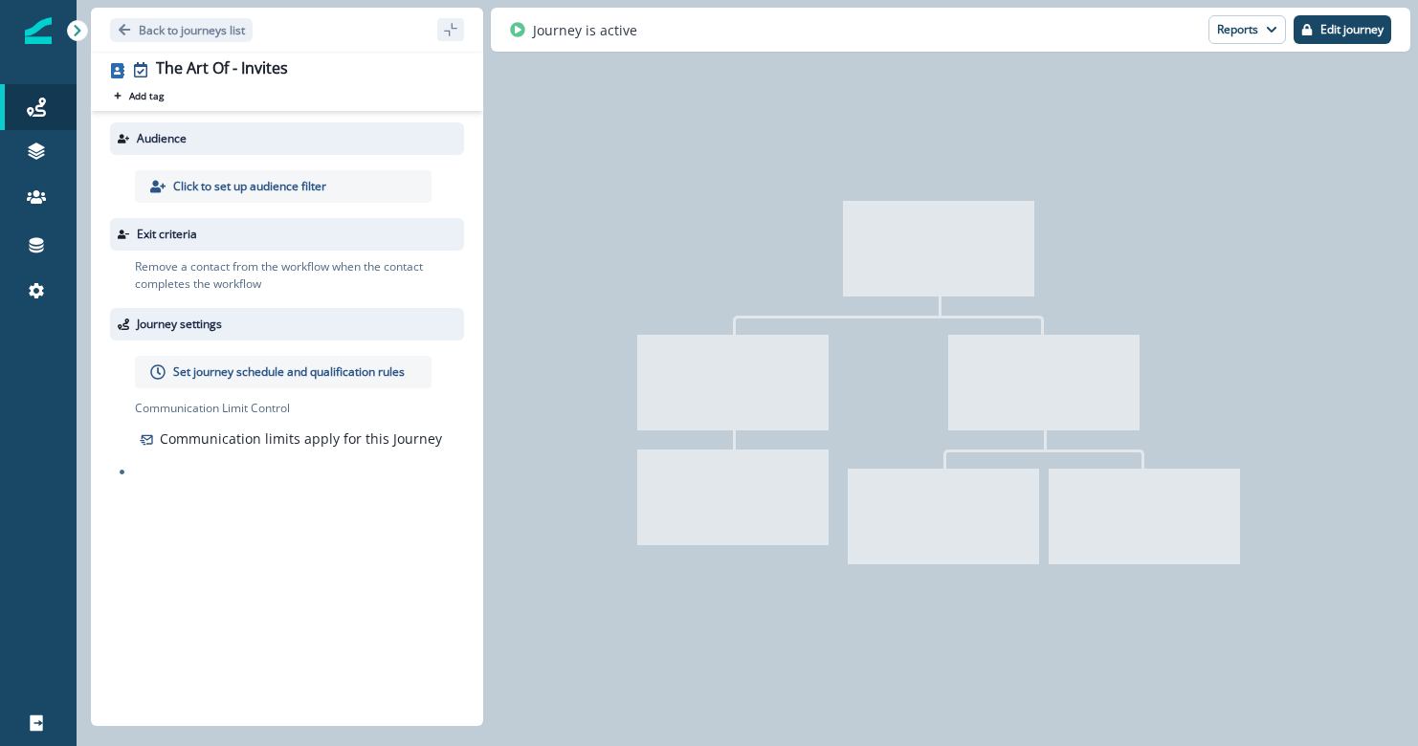
type input "**********"
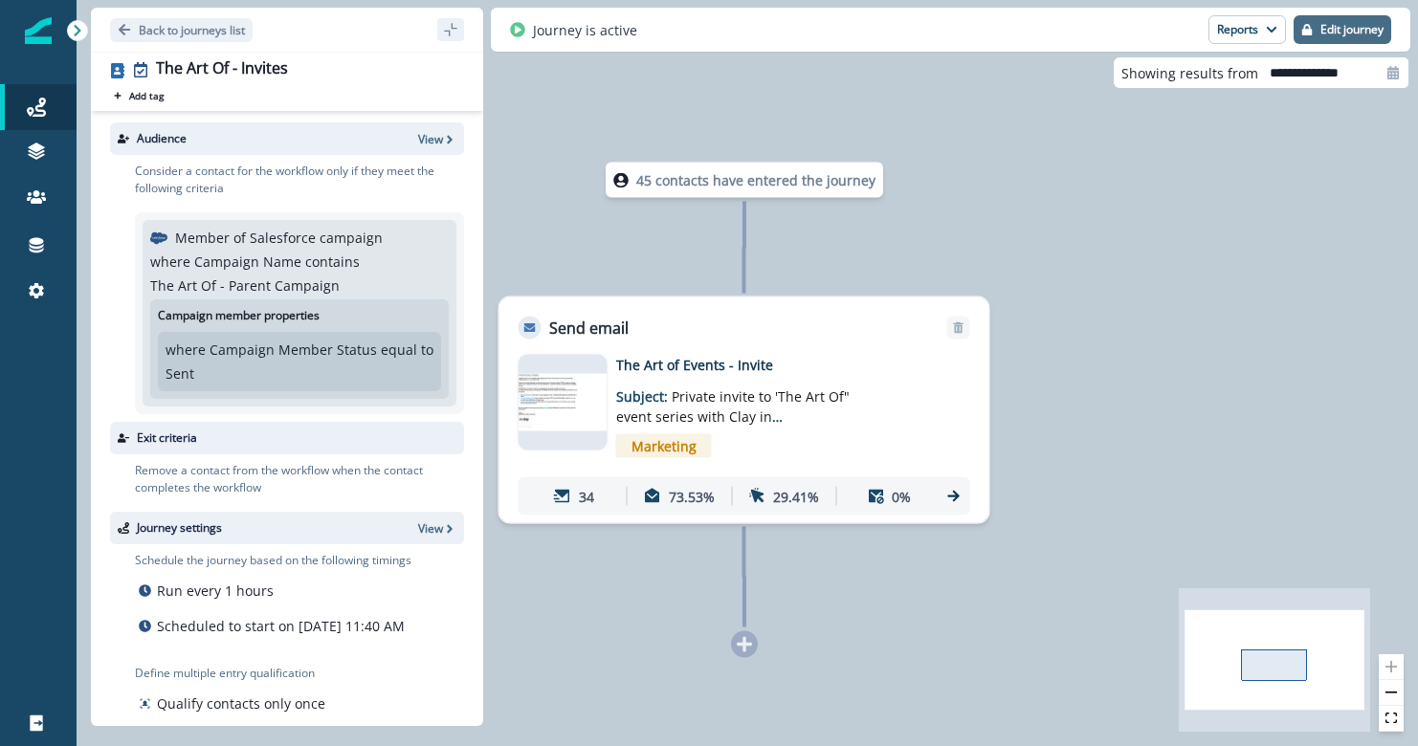
click at [1231, 32] on p "Edit journey" at bounding box center [1351, 29] width 63 height 13
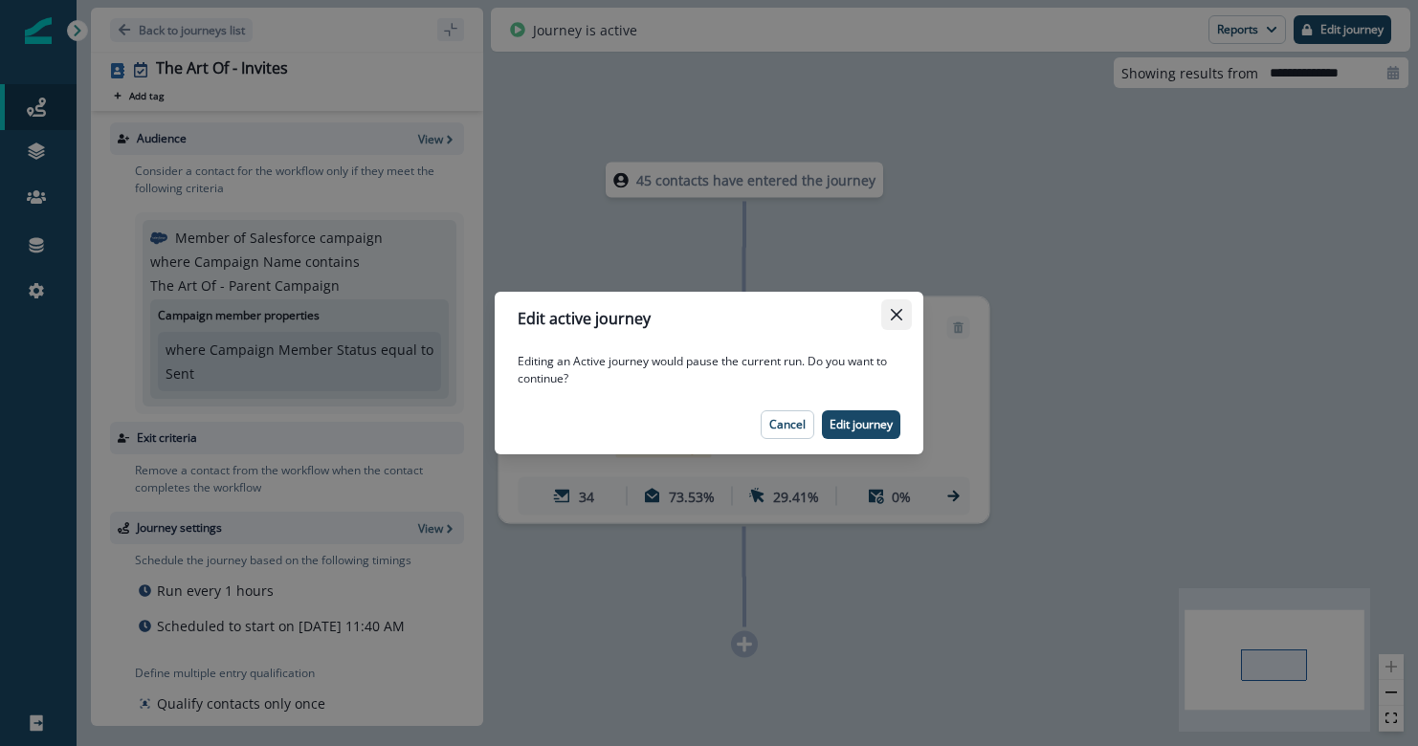
click at [904, 318] on button "Close" at bounding box center [896, 314] width 31 height 31
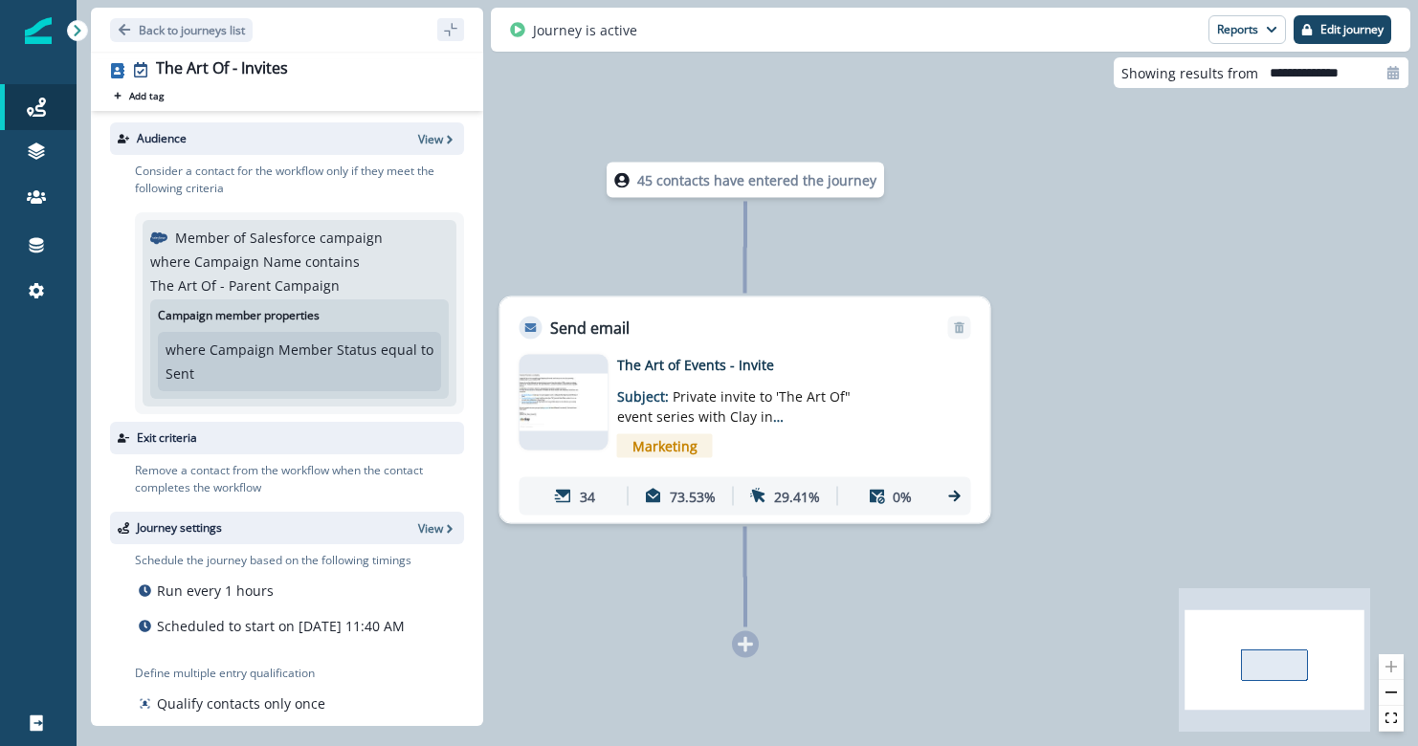
click at [1024, 201] on div "45 contacts have entered the journey Send email Email asset changed, journey re…" at bounding box center [747, 373] width 1341 height 746
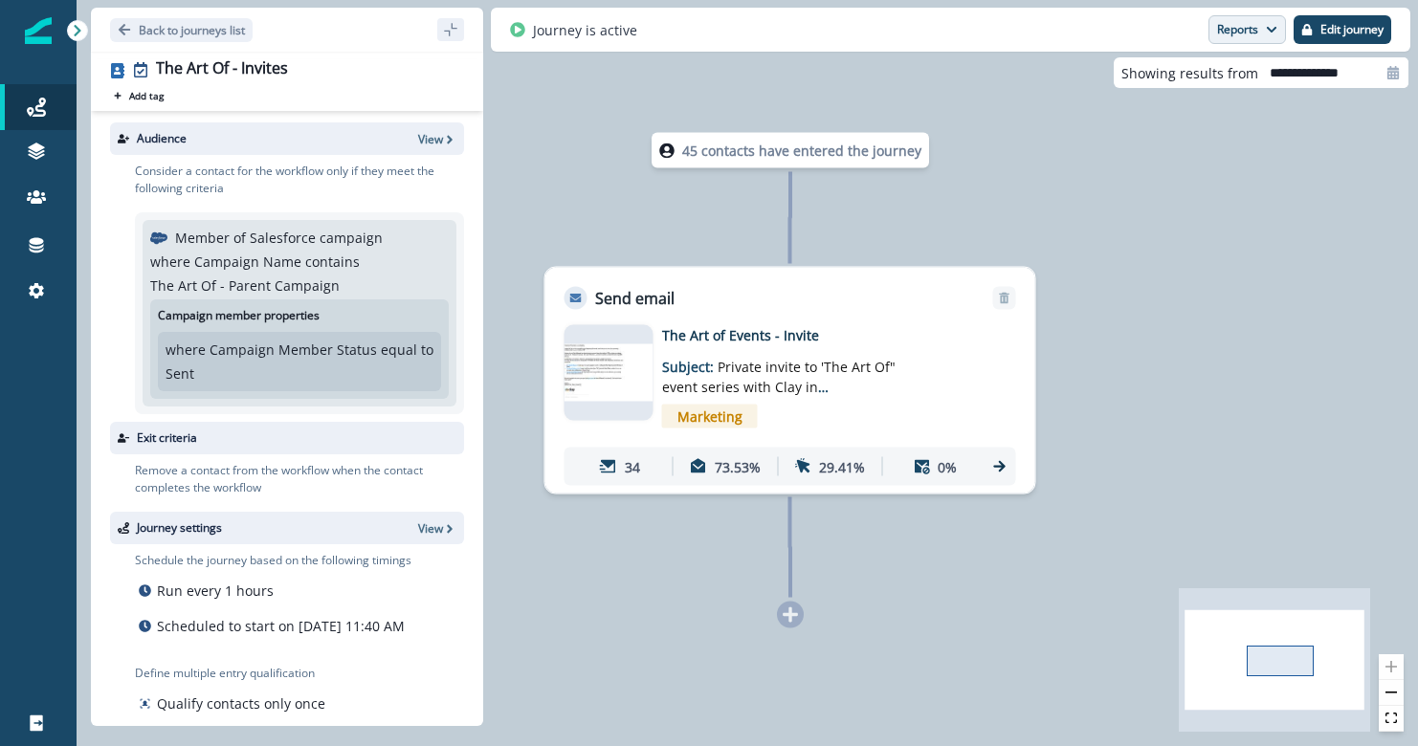
click at [1228, 35] on button "Reports" at bounding box center [1246, 29] width 77 height 29
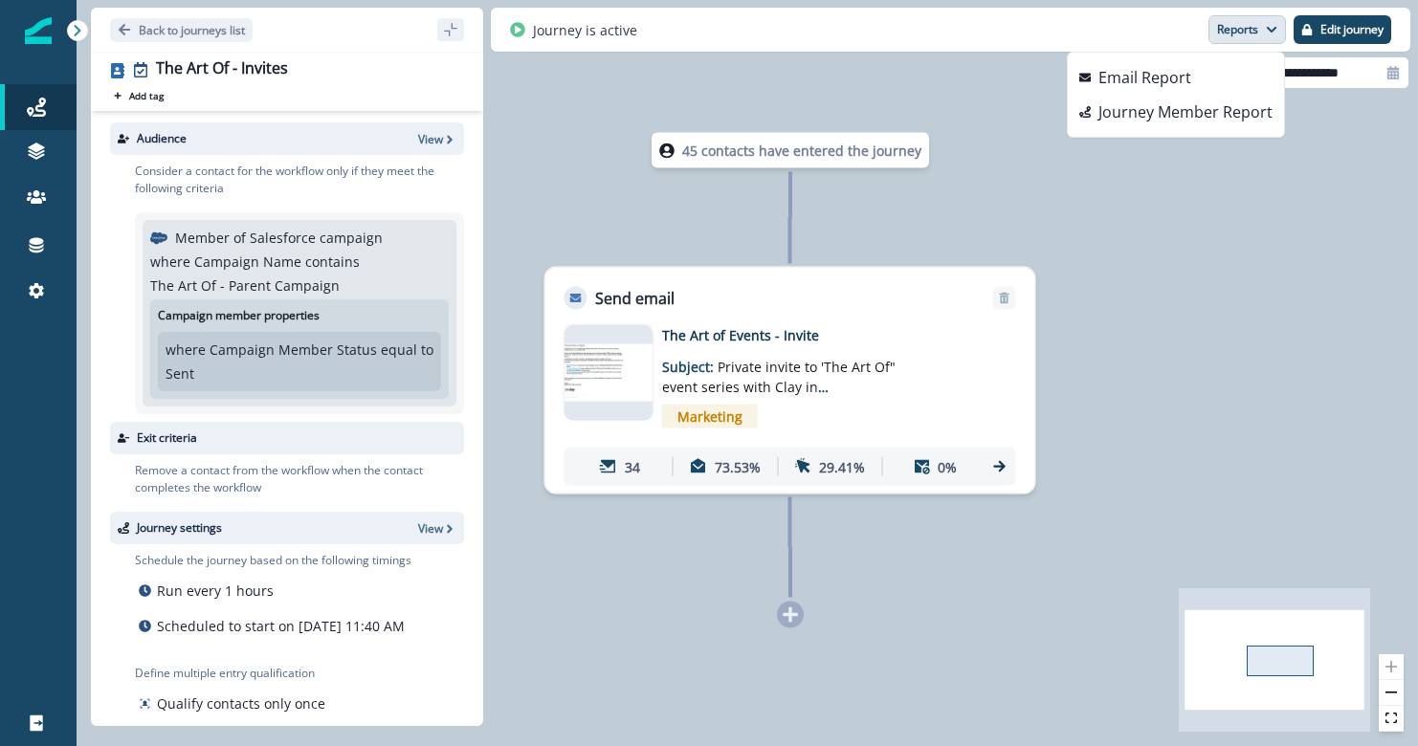
click at [1017, 51] on div "Journey is active Reports Email Report Journey Member Report Edit journey" at bounding box center [950, 30] width 919 height 44
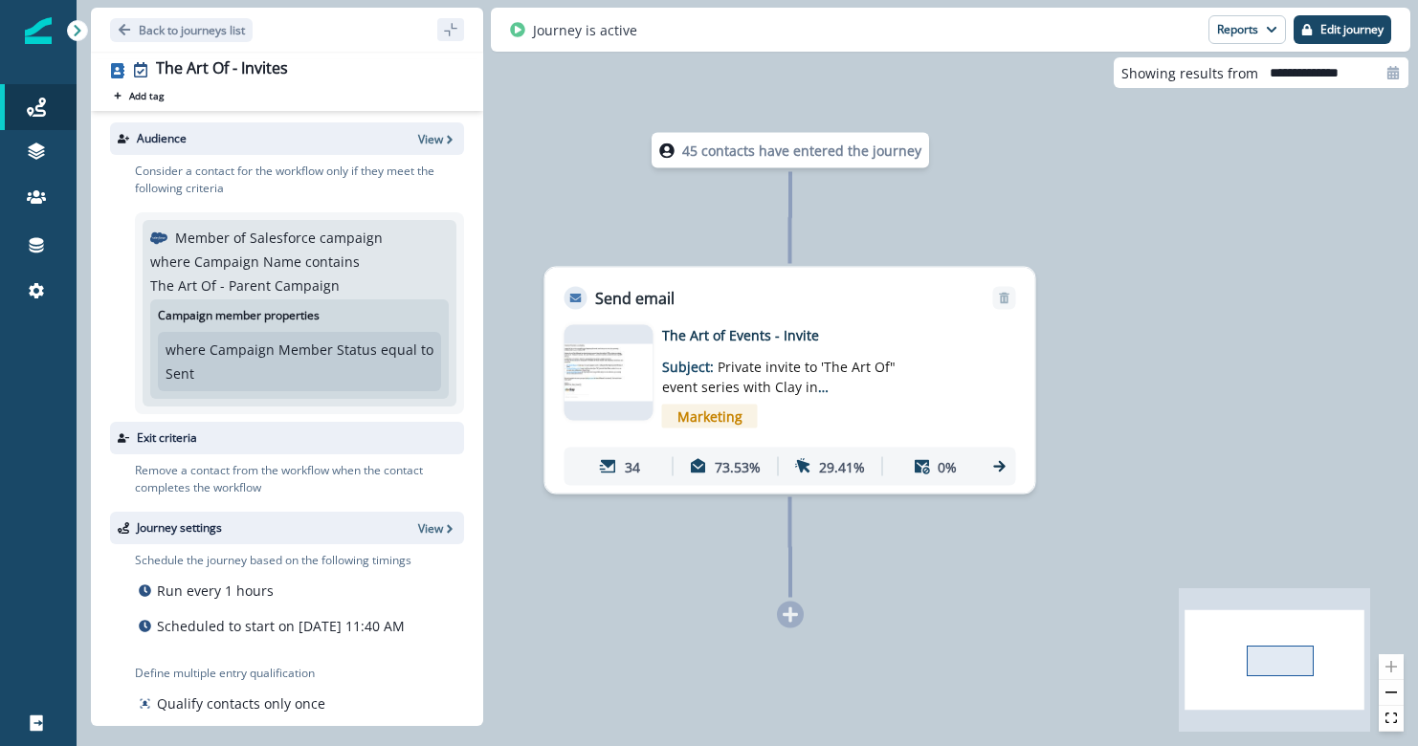
click at [512, 33] on icon at bounding box center [517, 29] width 15 height 15
click at [518, 31] on icon at bounding box center [517, 29] width 15 height 15
click at [456, 34] on icon "sidebar collapse toggle" at bounding box center [450, 29] width 15 height 15
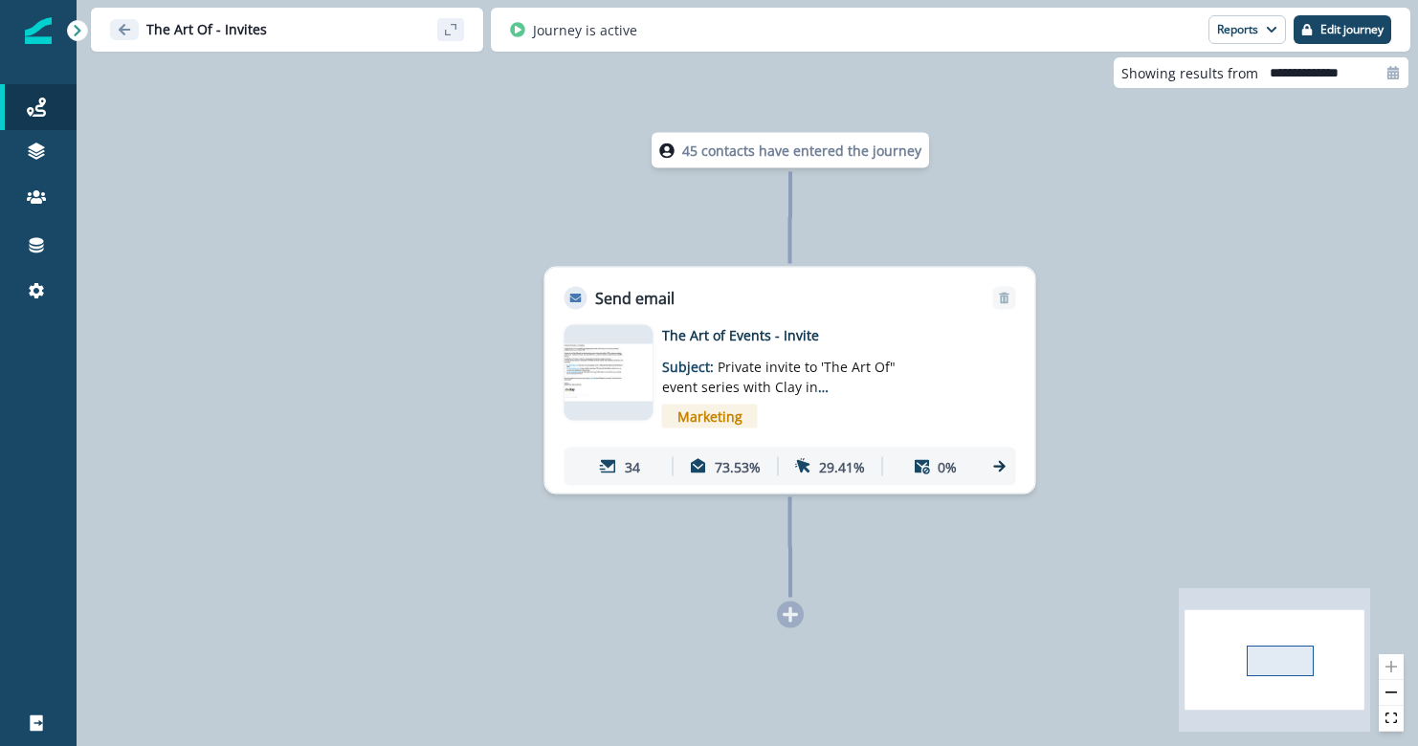
click at [456, 34] on icon "sidebar collapse toggle" at bounding box center [450, 29] width 15 height 15
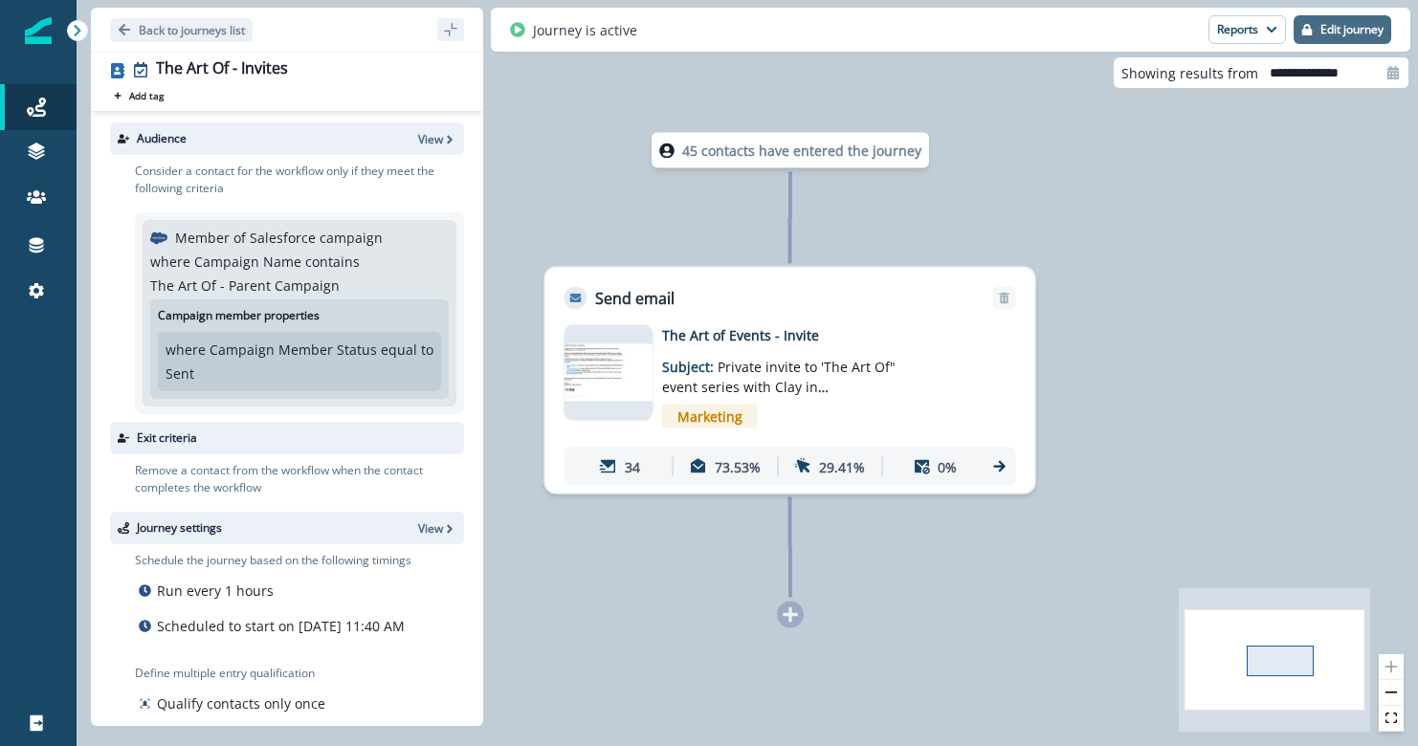
click at [1231, 38] on button "Edit journey" at bounding box center [1342, 29] width 98 height 29
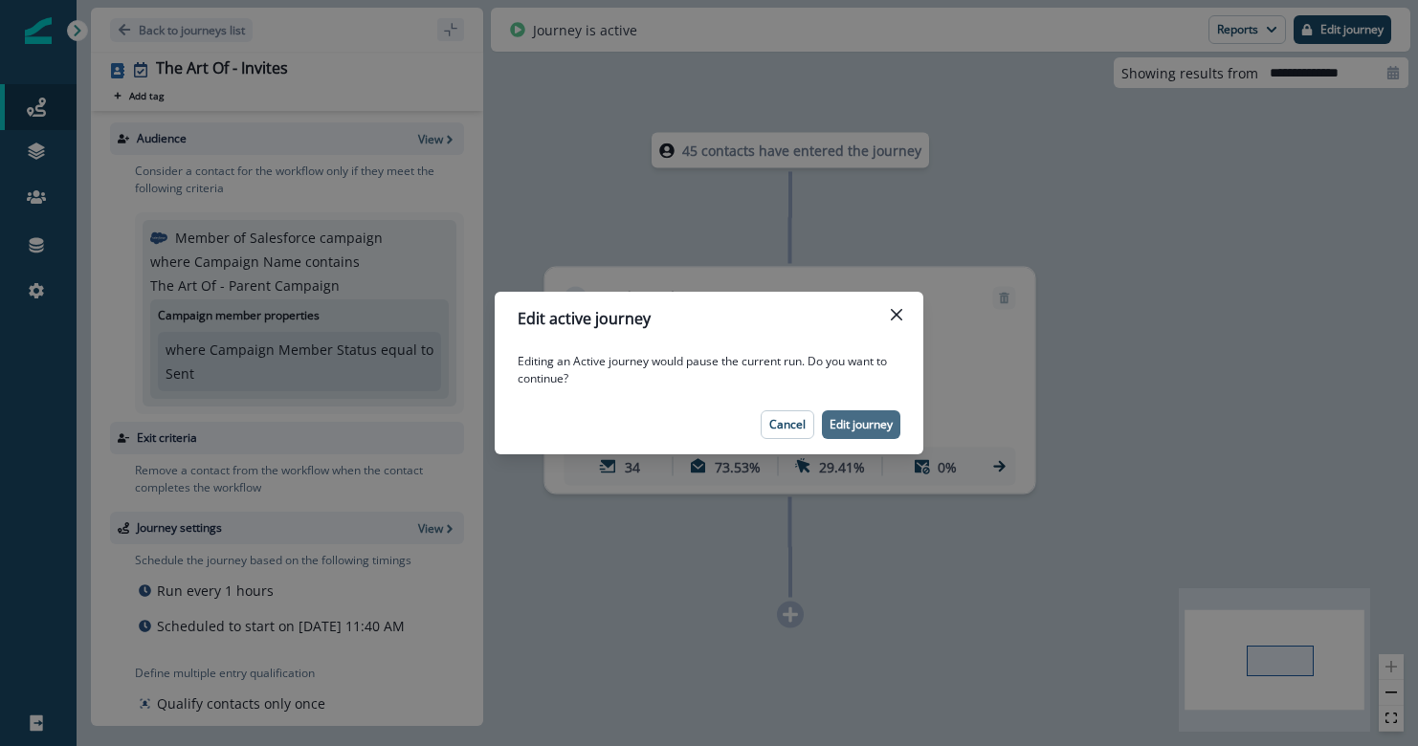
click at [893, 414] on button "Edit journey" at bounding box center [861, 424] width 78 height 29
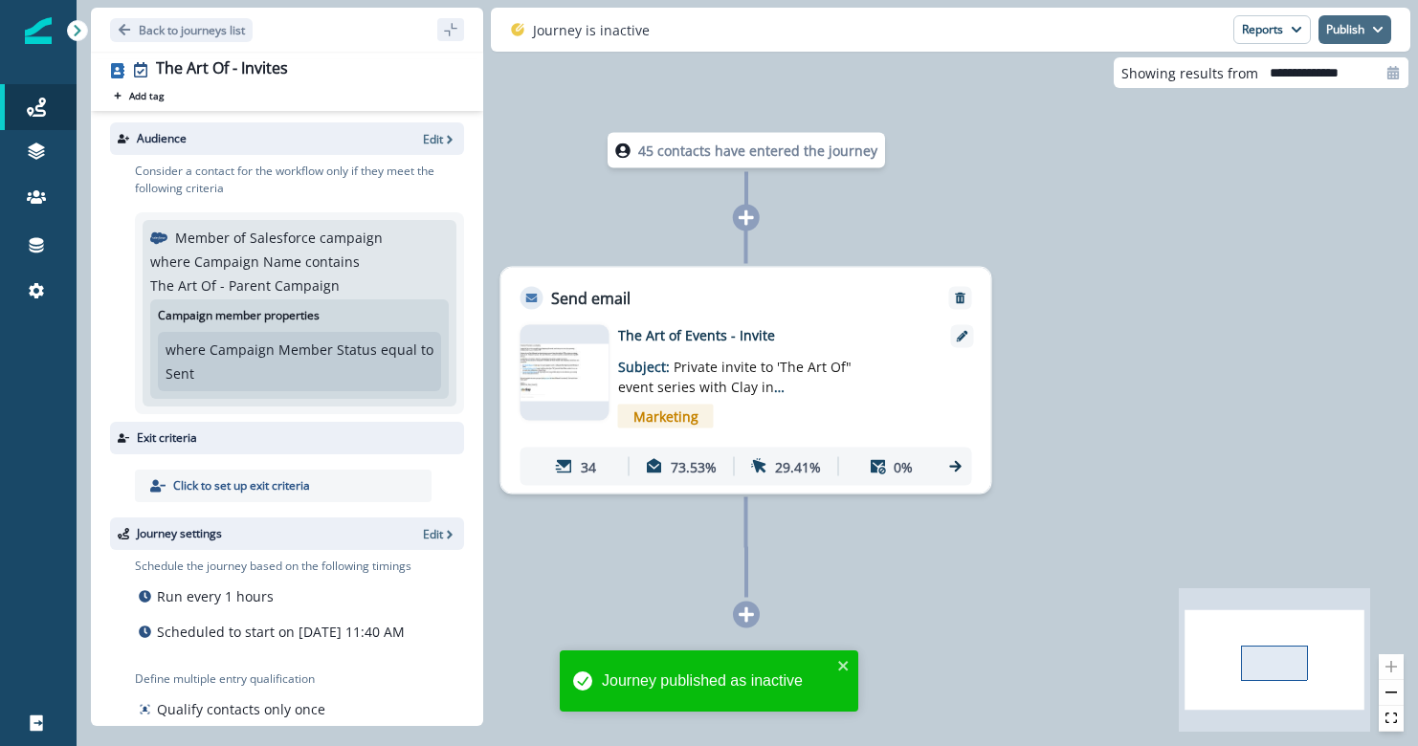
click at [1231, 28] on button "Publish" at bounding box center [1354, 29] width 73 height 29
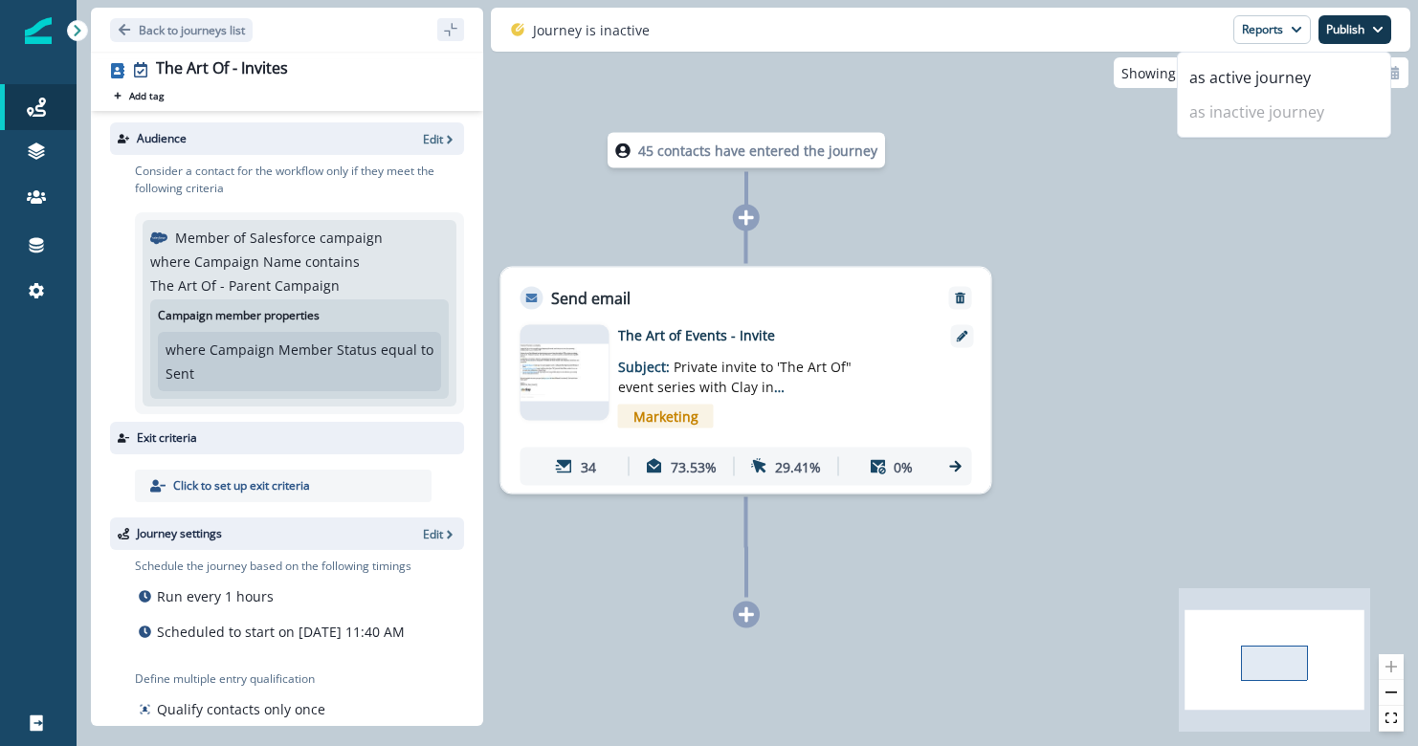
click at [1231, 277] on div "45 contacts have entered the journey Send email Email asset changed, journey re…" at bounding box center [747, 373] width 1341 height 746
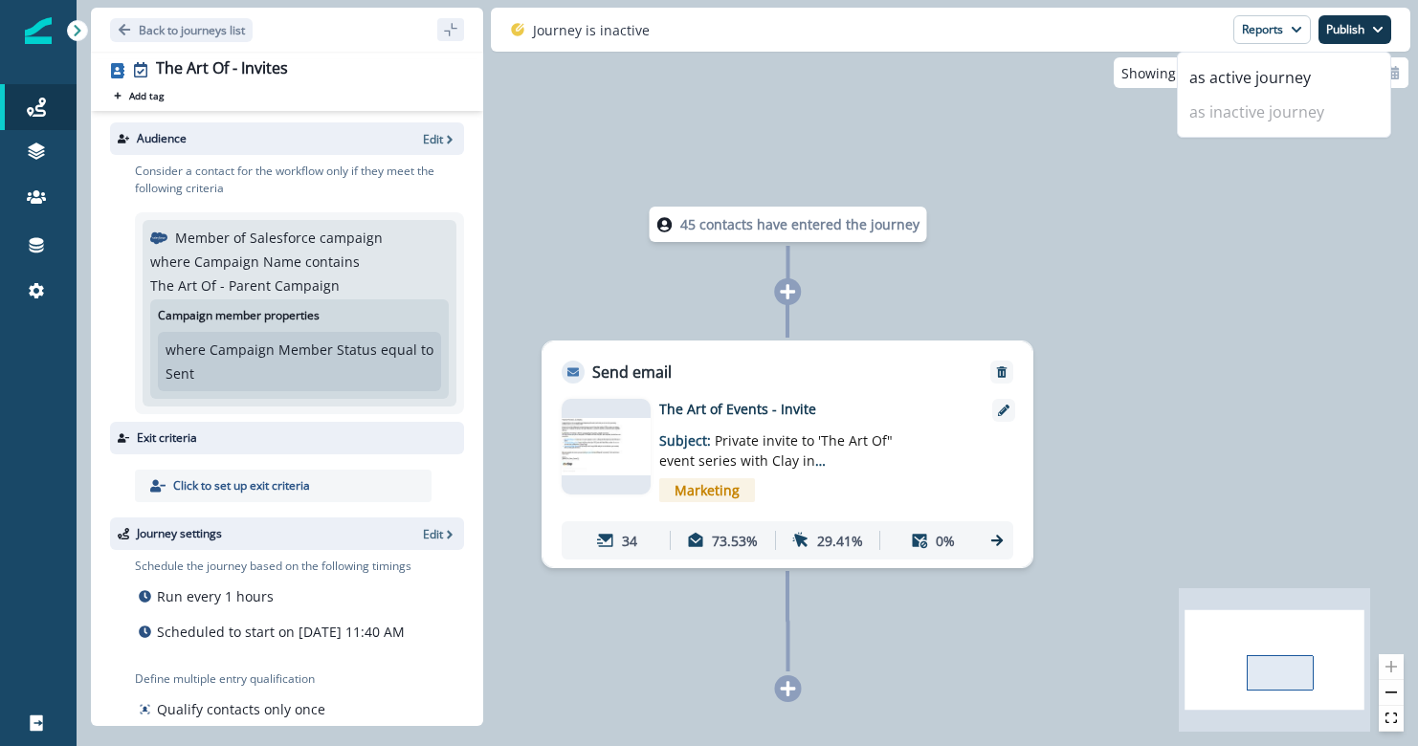
click at [1231, 254] on div "45 contacts have entered the journey Send email Email asset changed, journey re…" at bounding box center [747, 373] width 1341 height 746
